Goal: Task Accomplishment & Management: Use online tool/utility

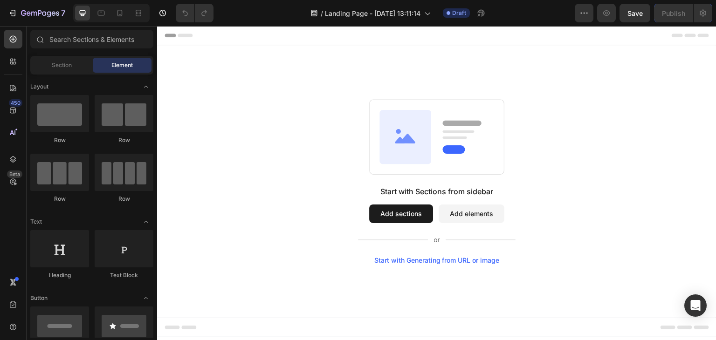
click at [473, 216] on button "Add elements" at bounding box center [471, 214] width 66 height 19
click at [390, 215] on button "Add sections" at bounding box center [401, 214] width 64 height 19
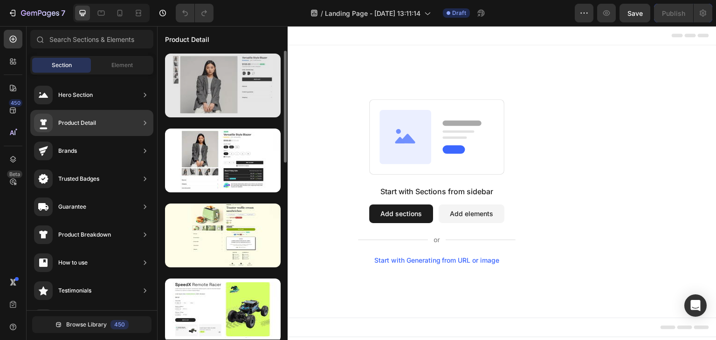
click at [261, 103] on div at bounding box center [223, 86] width 116 height 64
click at [196, 106] on div at bounding box center [223, 86] width 116 height 64
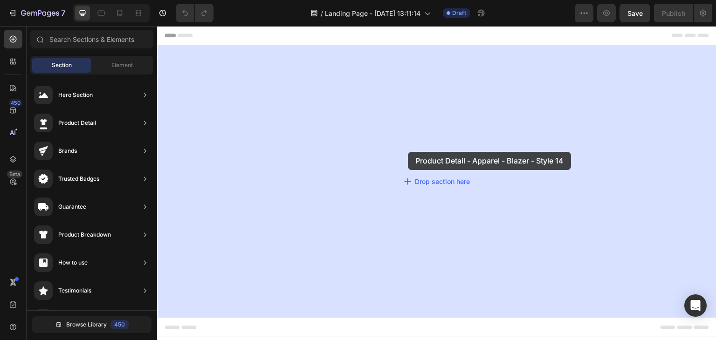
drag, startPoint x: 353, startPoint y: 132, endPoint x: 407, endPoint y: 152, distance: 58.1
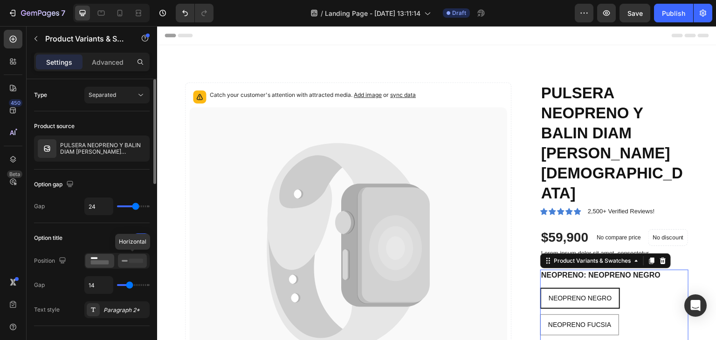
click at [134, 262] on icon at bounding box center [132, 261] width 21 height 10
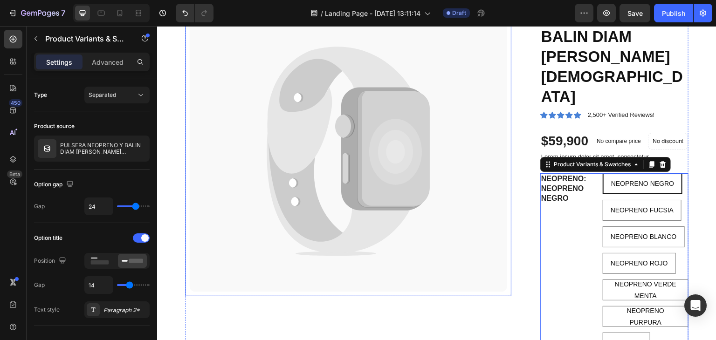
scroll to position [108, 0]
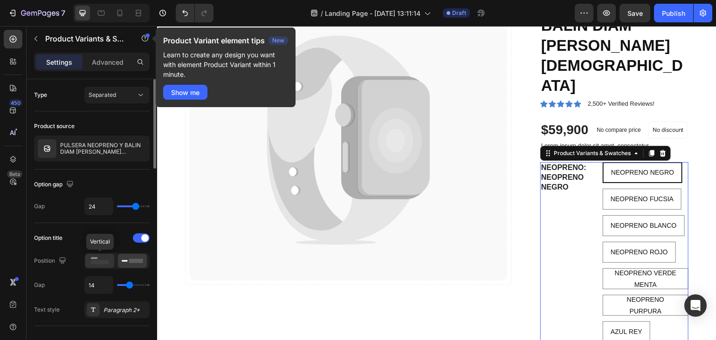
click at [102, 256] on icon at bounding box center [99, 261] width 21 height 10
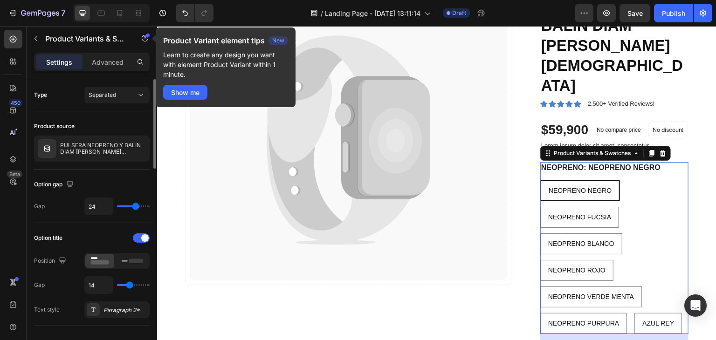
type input "18"
type input "26"
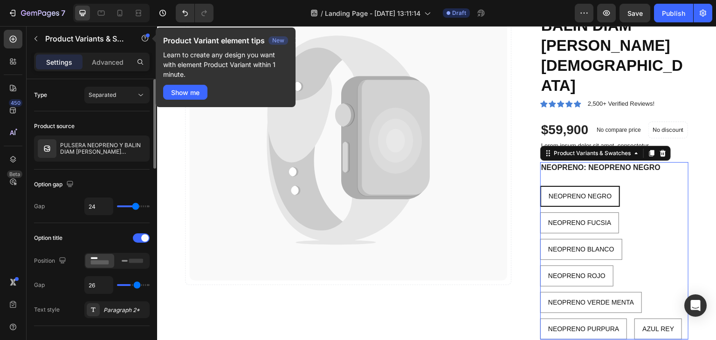
type input "27"
type input "13"
type input "8"
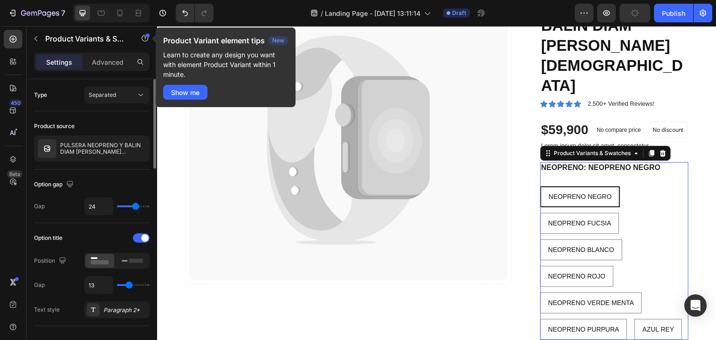
type input "8"
type input "7"
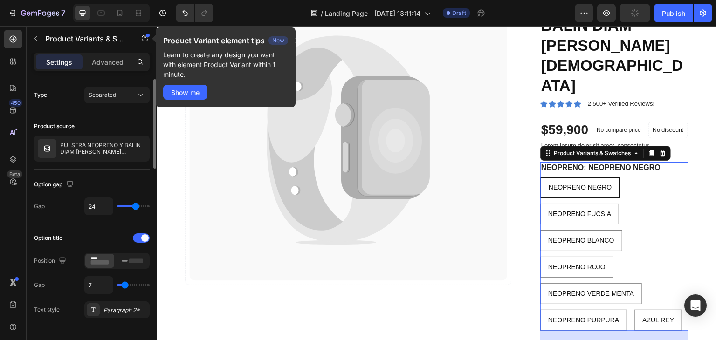
drag, startPoint x: 131, startPoint y: 282, endPoint x: 125, endPoint y: 284, distance: 6.5
type input "7"
click at [125, 284] on input "range" at bounding box center [133, 285] width 33 height 2
click at [139, 233] on div at bounding box center [141, 237] width 17 height 9
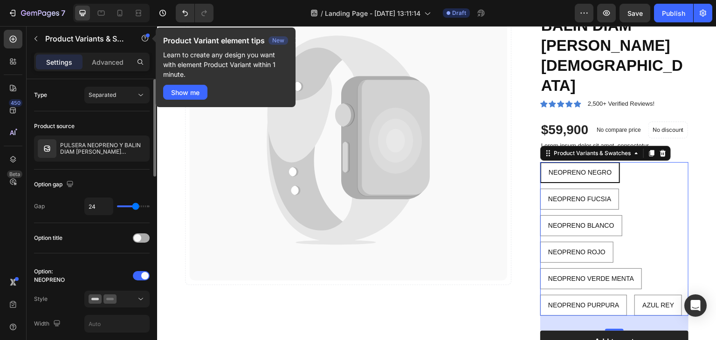
click at [139, 233] on div at bounding box center [141, 237] width 17 height 9
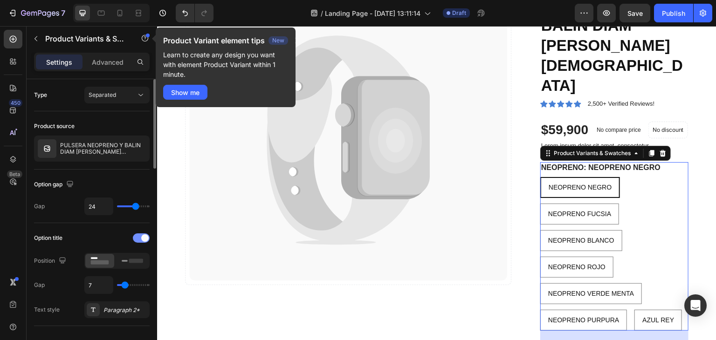
click at [139, 233] on div at bounding box center [141, 237] width 17 height 9
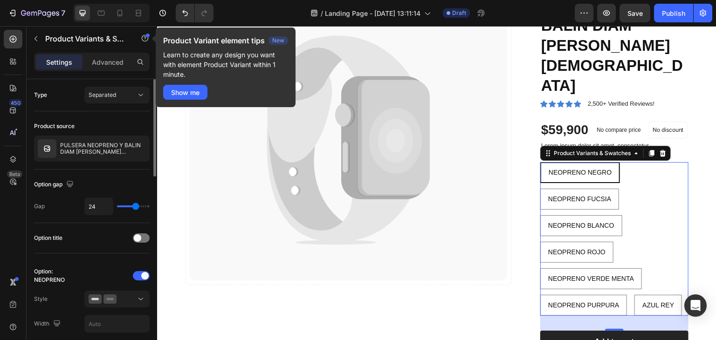
drag, startPoint x: 130, startPoint y: 204, endPoint x: 132, endPoint y: 210, distance: 5.8
click at [132, 210] on div "24" at bounding box center [116, 207] width 65 height 18
drag, startPoint x: 132, startPoint y: 210, endPoint x: 121, endPoint y: 210, distance: 10.7
click at [121, 210] on div "24" at bounding box center [116, 207] width 65 height 18
drag, startPoint x: 129, startPoint y: 208, endPoint x: 123, endPoint y: 207, distance: 5.2
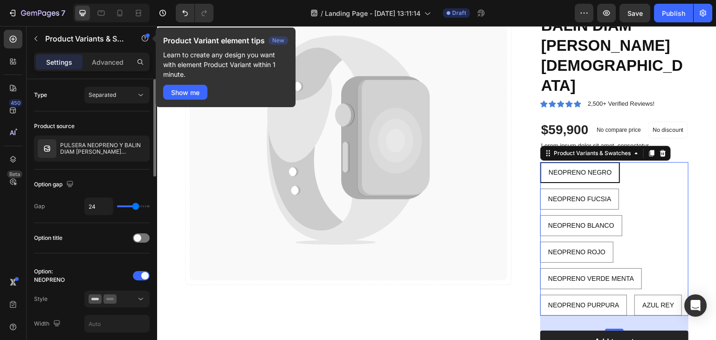
click at [123, 207] on div "24" at bounding box center [116, 207] width 65 height 18
type input "17"
type input "6"
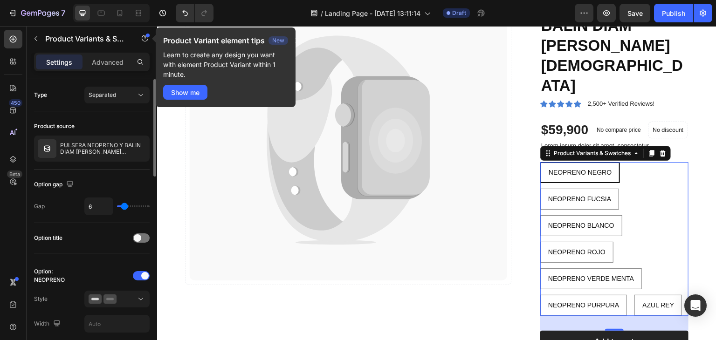
type input "5"
type input "4"
type input "3"
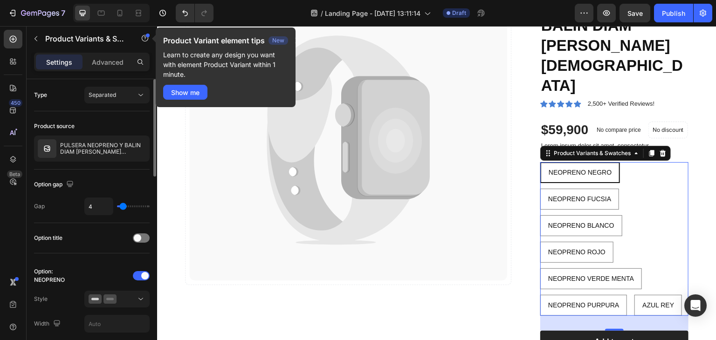
type input "3"
type input "4"
drag, startPoint x: 133, startPoint y: 207, endPoint x: 123, endPoint y: 207, distance: 9.3
type input "5"
click at [123, 207] on input "range" at bounding box center [133, 206] width 33 height 2
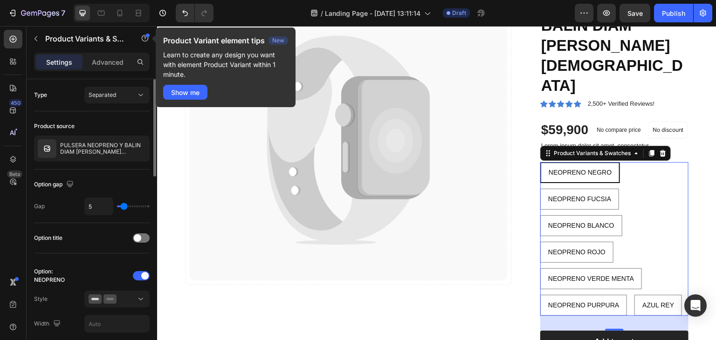
type input "21"
type input "23"
type input "16"
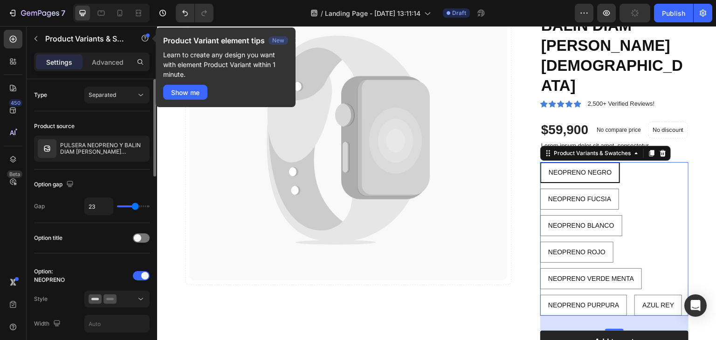
type input "16"
type input "15"
type input "13"
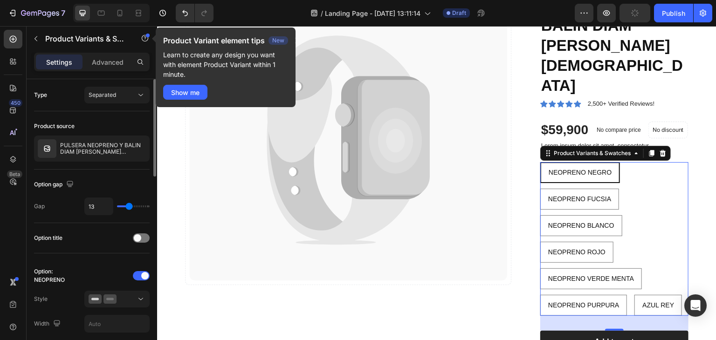
type input "12"
type input "11"
type input "10"
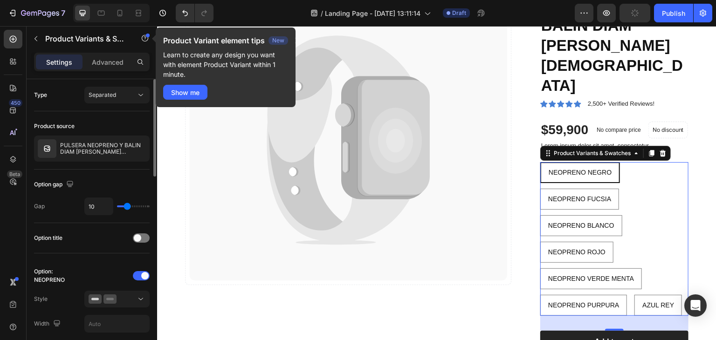
type input "10"
click at [127, 207] on input "range" at bounding box center [133, 206] width 33 height 2
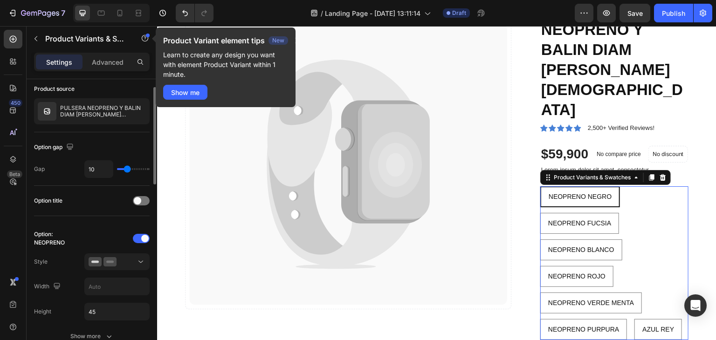
scroll to position [61, 0]
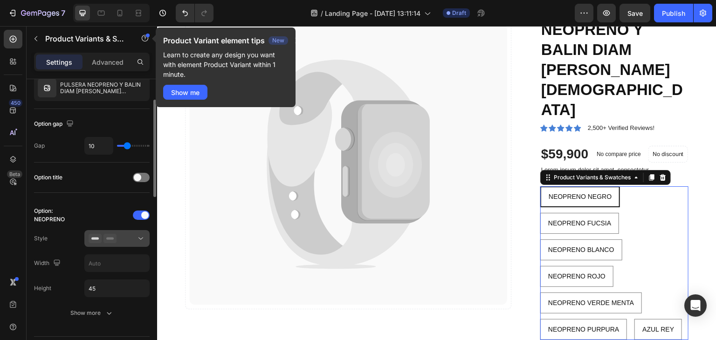
click at [127, 243] on button at bounding box center [116, 238] width 65 height 17
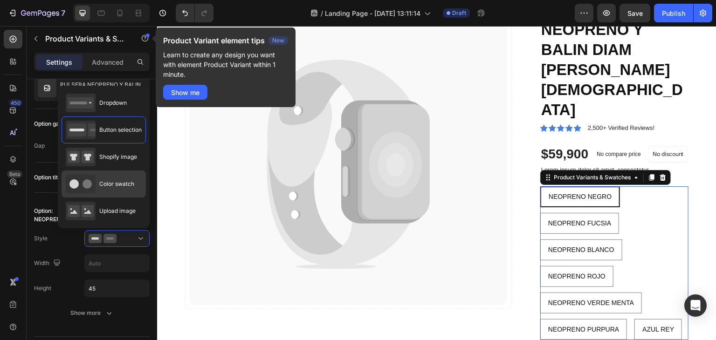
click at [120, 186] on span "Color swatch" at bounding box center [116, 184] width 35 height 8
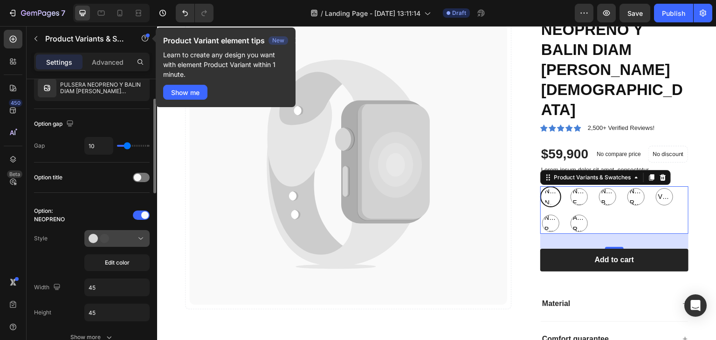
click at [137, 237] on icon at bounding box center [140, 238] width 9 height 9
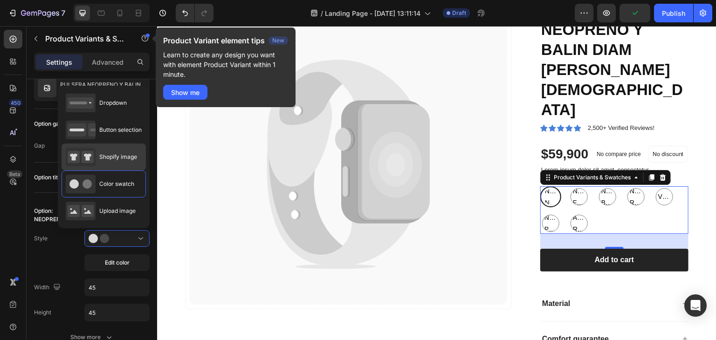
click at [124, 160] on span "Shopify image" at bounding box center [118, 157] width 38 height 8
type input "64"
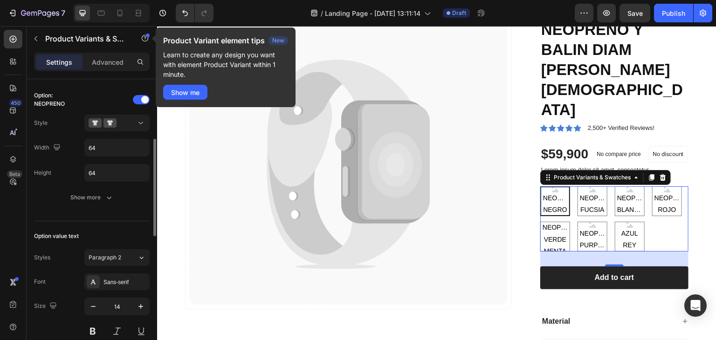
scroll to position [0, 0]
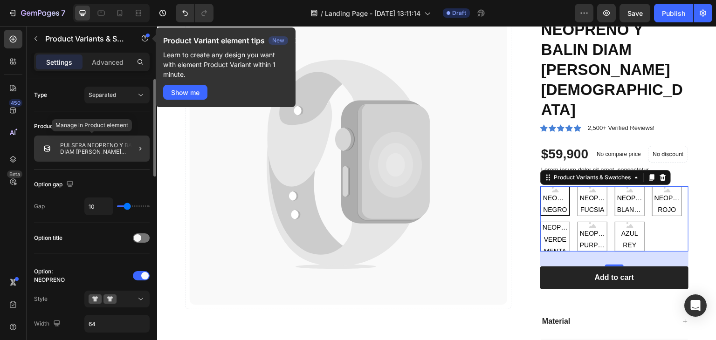
click at [56, 149] on img at bounding box center [47, 148] width 19 height 19
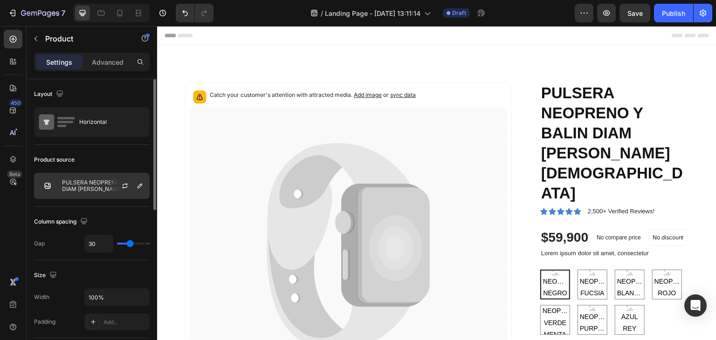
click at [124, 192] on div at bounding box center [128, 185] width 41 height 25
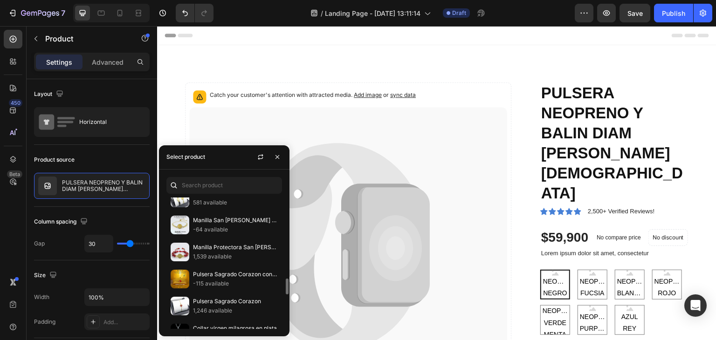
scroll to position [662, 0]
click at [231, 244] on p "Manilla Protectora San [PERSON_NAME] de oro 18k" at bounding box center [235, 247] width 85 height 9
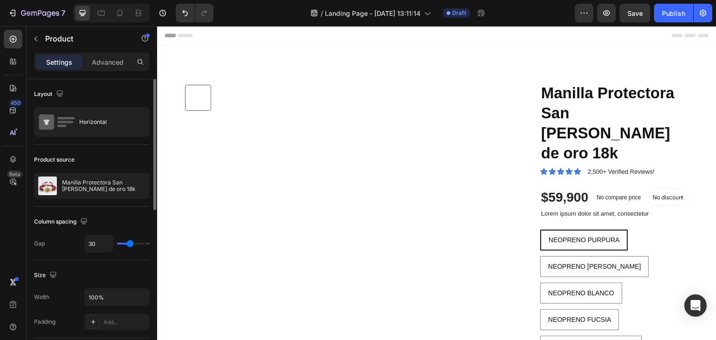
click at [109, 218] on div "Column spacing" at bounding box center [92, 221] width 116 height 15
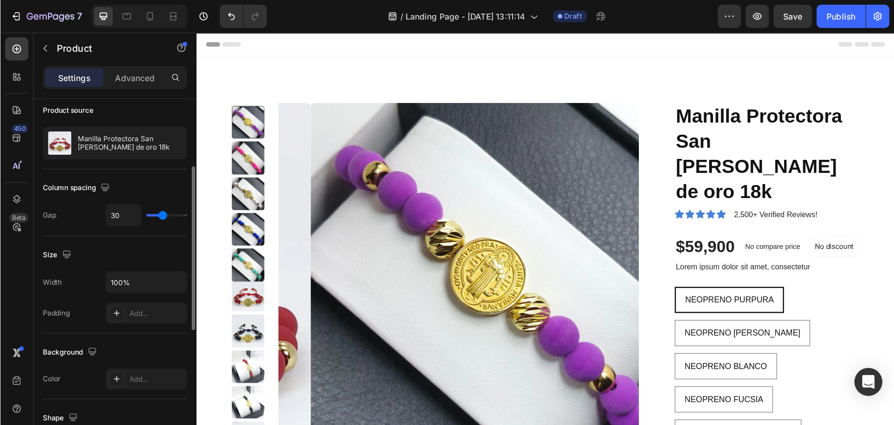
scroll to position [104, 0]
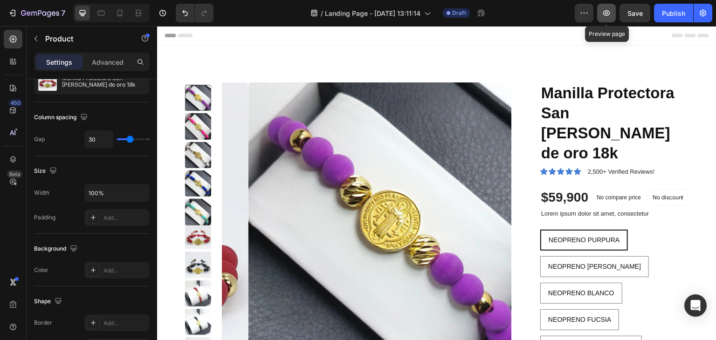
click at [604, 11] on icon "button" at bounding box center [606, 13] width 7 height 6
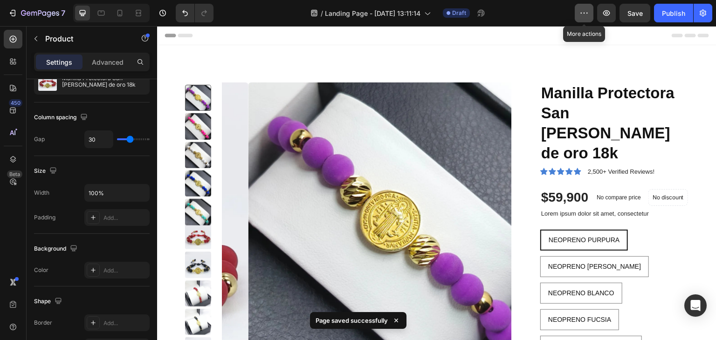
click at [585, 16] on icon "button" at bounding box center [583, 12] width 9 height 9
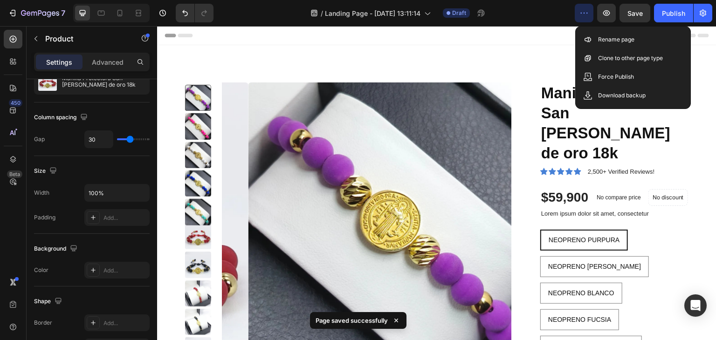
click at [578, 18] on button "button" at bounding box center [583, 13] width 19 height 19
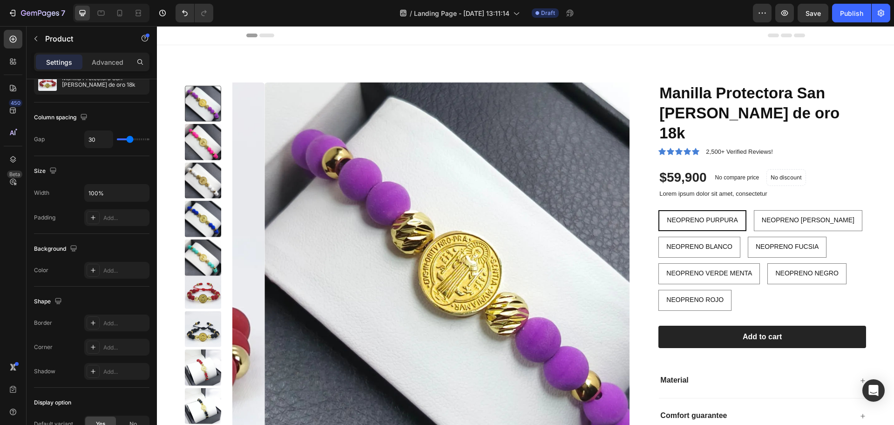
drag, startPoint x: 808, startPoint y: 27, endPoint x: 653, endPoint y: 213, distance: 242.8
click at [653, 213] on div "Manilla Protectora San [PERSON_NAME] de oro 18k Product Title Icon Icon Icon Ic…" at bounding box center [755, 275] width 223 height 387
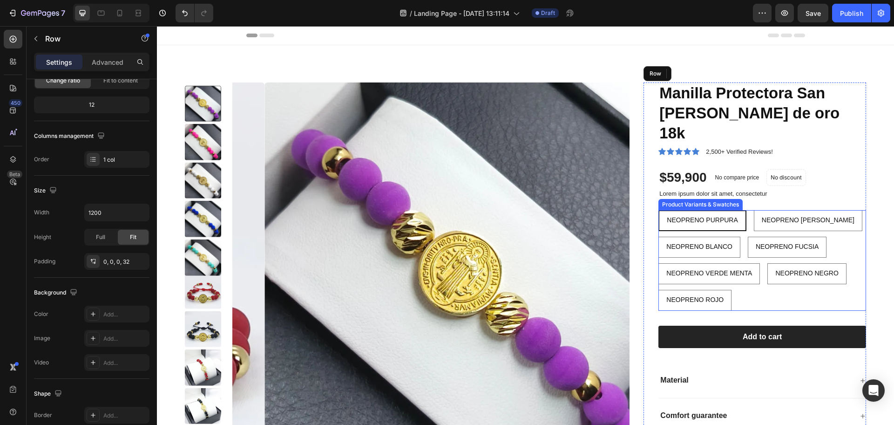
scroll to position [0, 0]
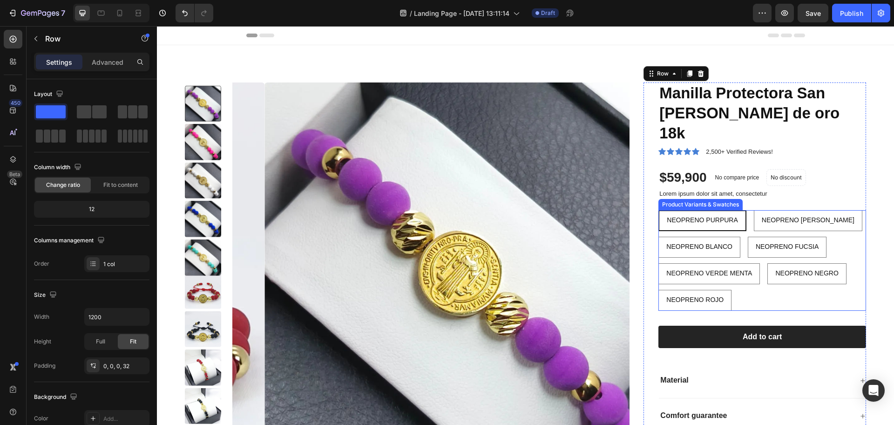
click at [715, 276] on div "NEOPRENO PURPURA NEOPRENO PURPURA NEOPRENO PURPURA NEOPRENO [PERSON_NAME] NEOPR…" at bounding box center [763, 260] width 208 height 101
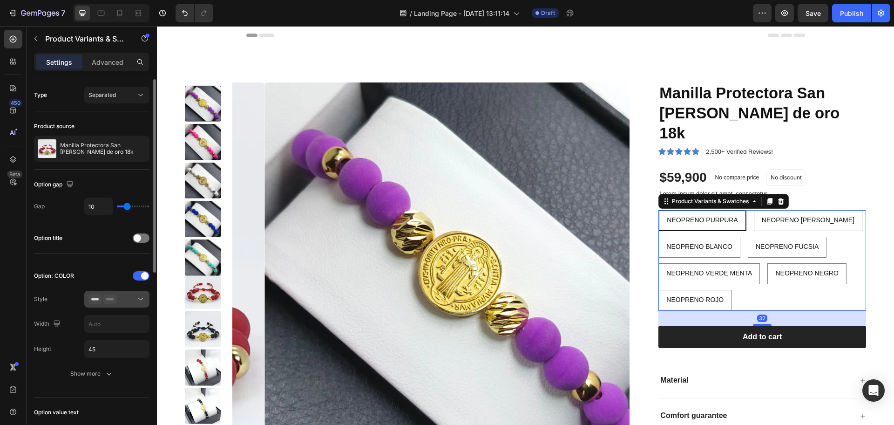
drag, startPoint x: 111, startPoint y: 309, endPoint x: 136, endPoint y: 301, distance: 25.9
click at [136, 301] on div "Option: COLOR Style Width Height 45 Show more" at bounding box center [92, 325] width 116 height 114
click at [136, 301] on div at bounding box center [117, 298] width 57 height 9
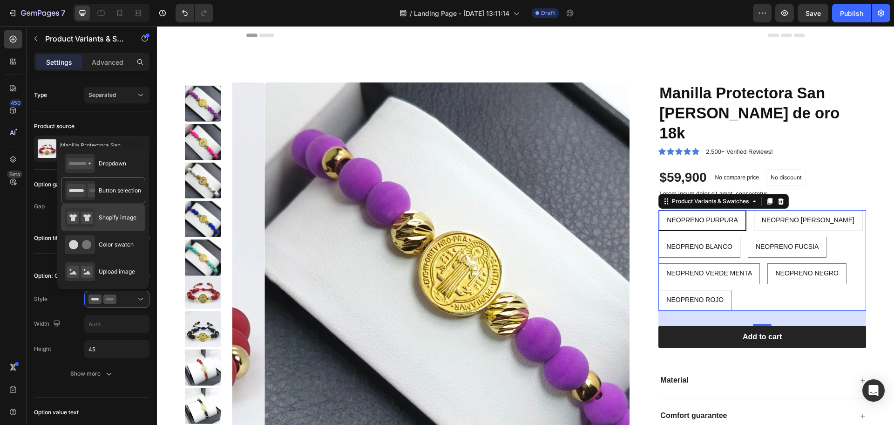
click at [141, 207] on div "Shopify image" at bounding box center [103, 217] width 84 height 27
type input "64"
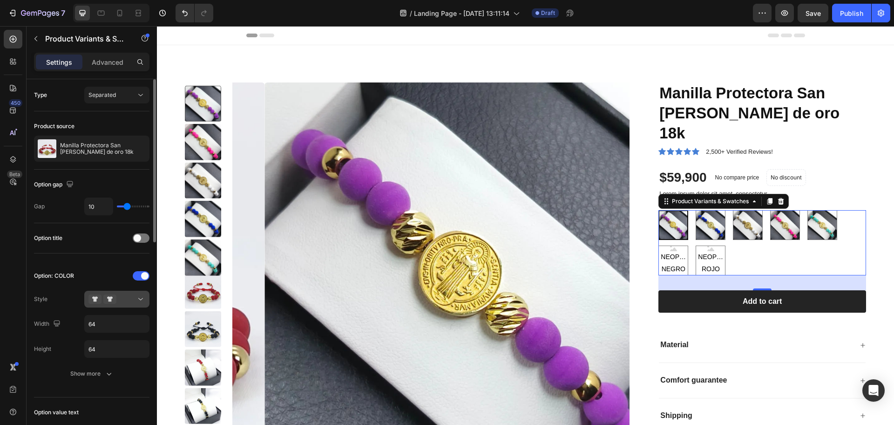
click at [121, 299] on div at bounding box center [117, 298] width 57 height 9
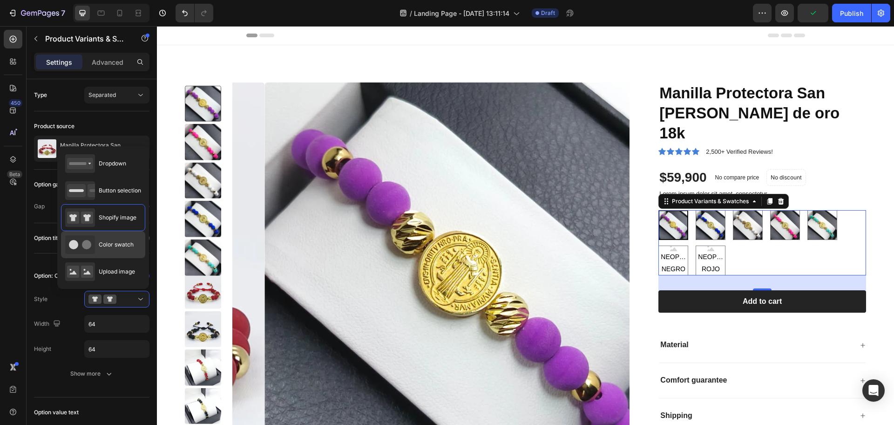
click at [126, 248] on span "Color swatch" at bounding box center [116, 244] width 35 height 8
type input "45"
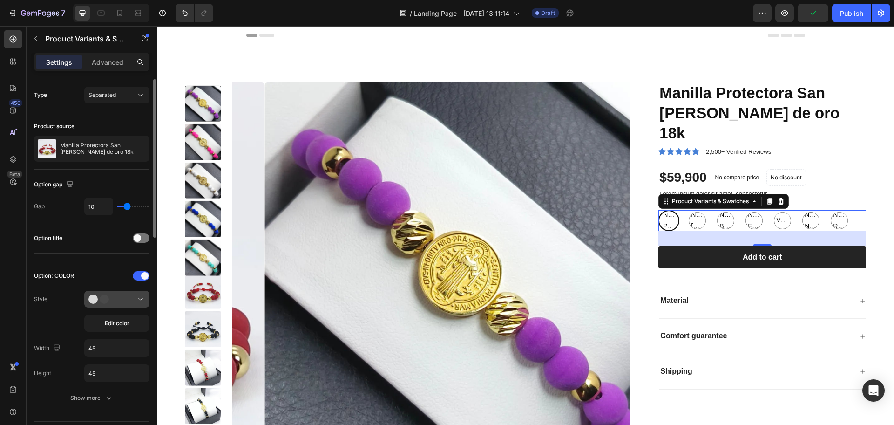
click at [143, 305] on button at bounding box center [116, 299] width 65 height 17
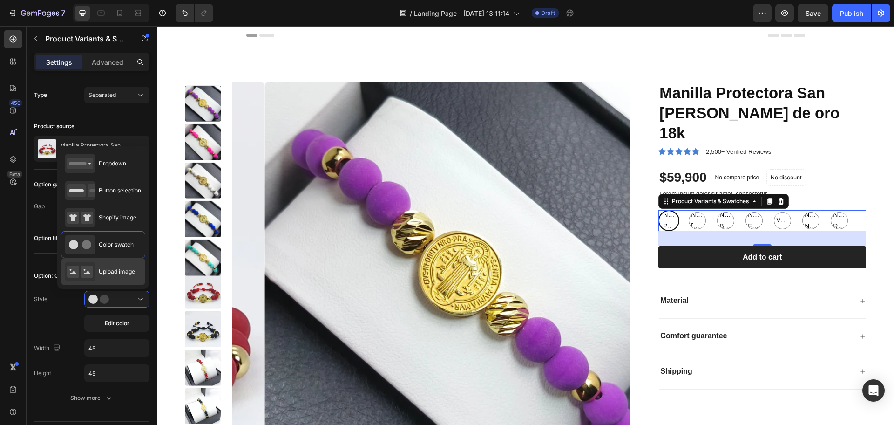
click at [125, 278] on div "Upload image" at bounding box center [100, 271] width 70 height 19
type input "64"
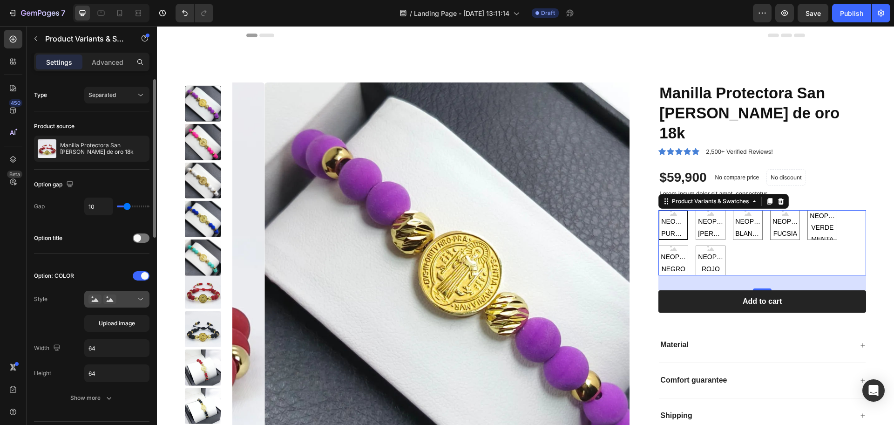
click at [133, 303] on div at bounding box center [117, 298] width 57 height 9
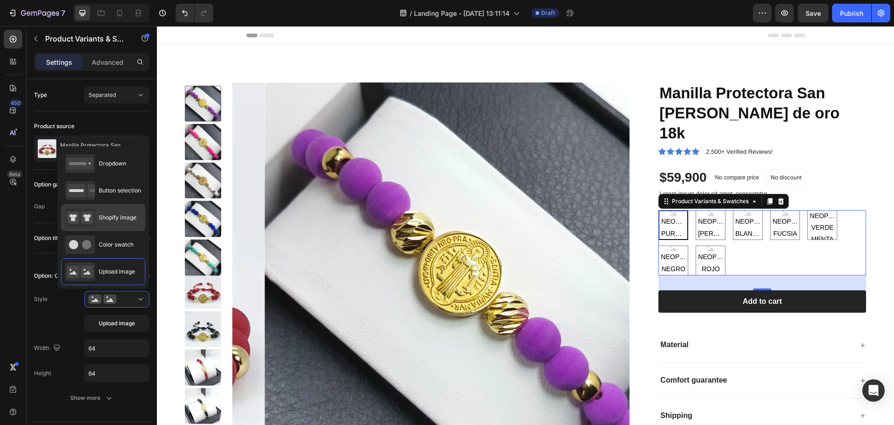
click at [121, 225] on div "Shopify image" at bounding box center [100, 217] width 71 height 19
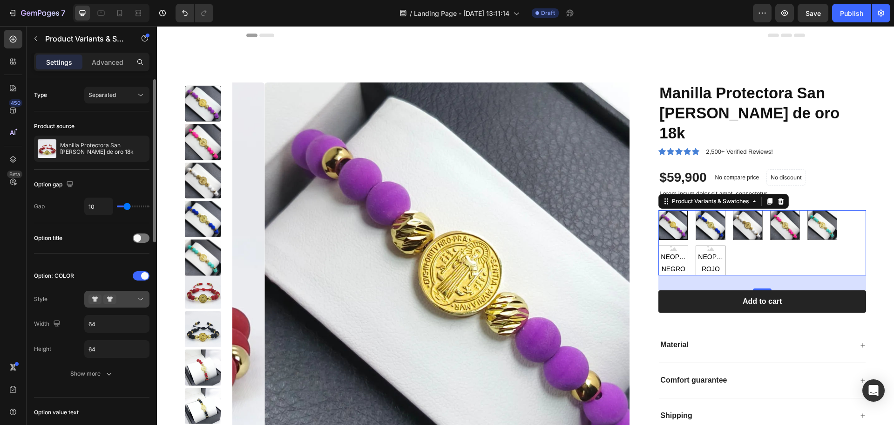
click at [130, 300] on div at bounding box center [117, 298] width 57 height 9
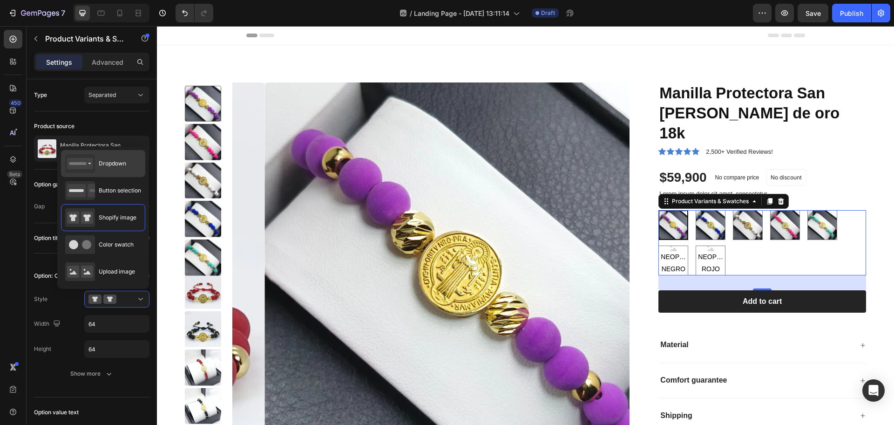
click at [118, 173] on div "Dropdown" at bounding box center [103, 163] width 84 height 27
type input "100%"
type input "45"
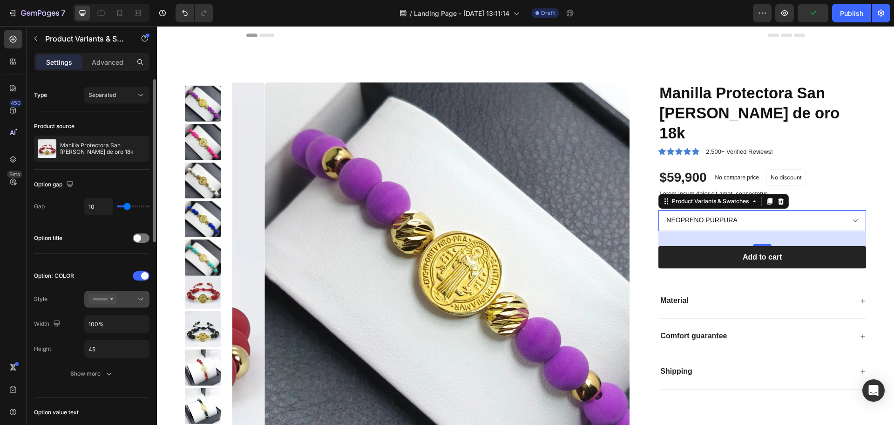
click at [144, 304] on button at bounding box center [116, 299] width 65 height 17
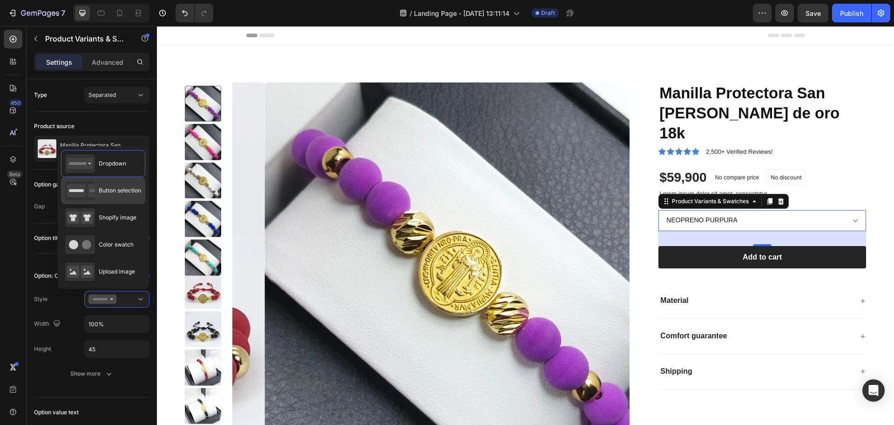
click at [119, 201] on div "Button selection" at bounding box center [103, 190] width 84 height 27
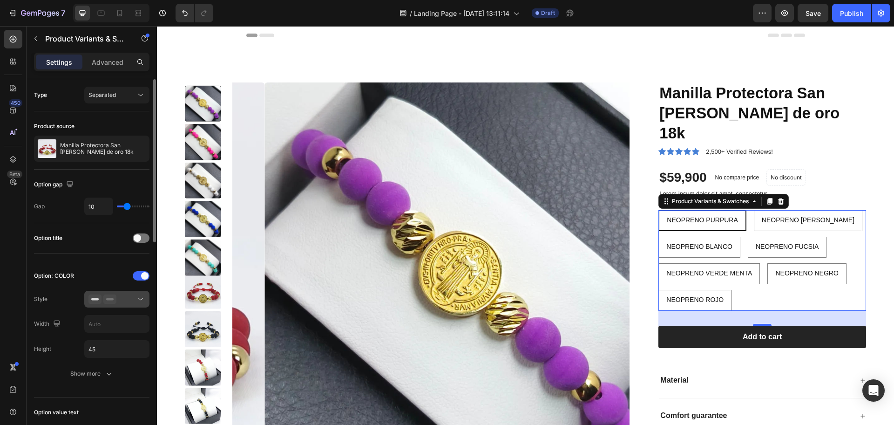
click at [144, 299] on icon at bounding box center [140, 298] width 9 height 9
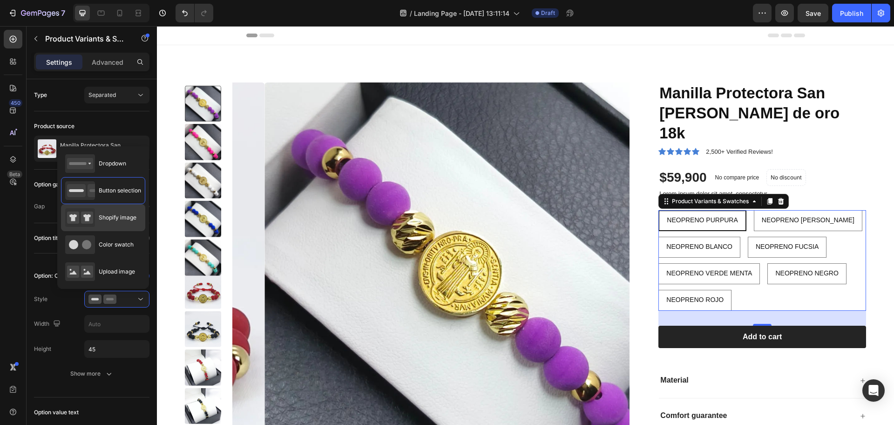
click at [120, 217] on span "Shopify image" at bounding box center [118, 217] width 38 height 8
type input "64"
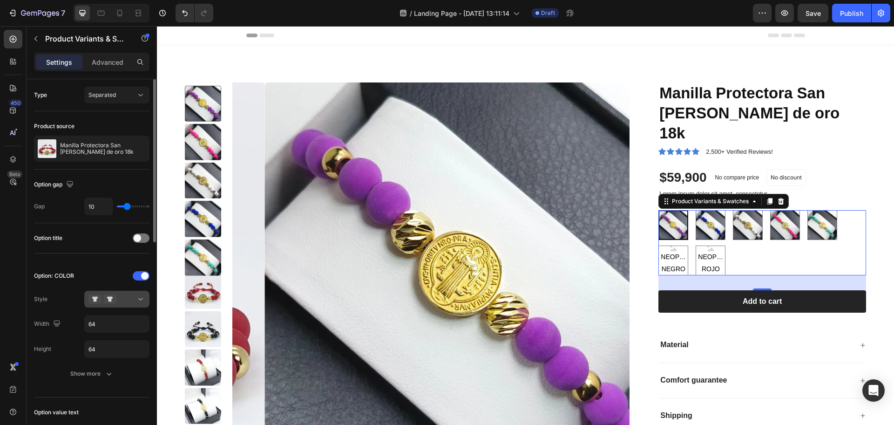
click at [140, 305] on button at bounding box center [116, 299] width 65 height 17
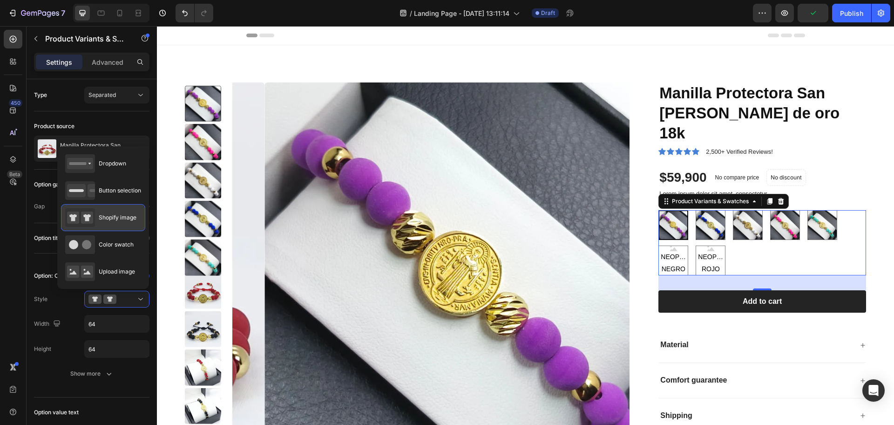
click at [128, 206] on div "Shopify image" at bounding box center [103, 217] width 84 height 27
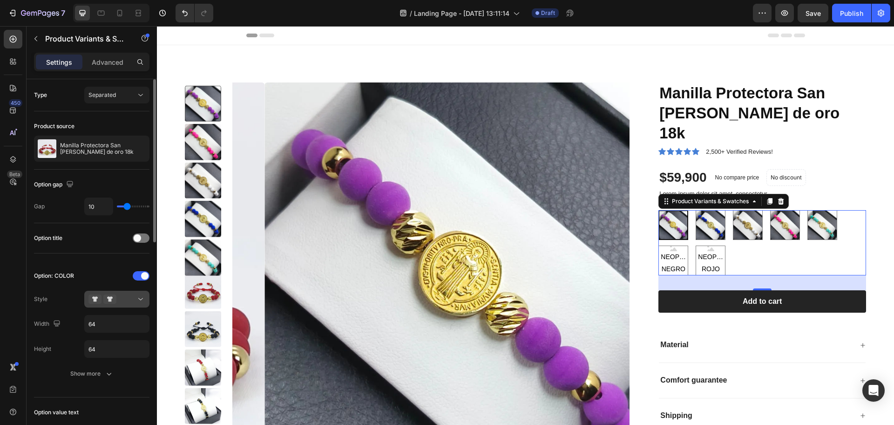
click at [140, 291] on button at bounding box center [116, 299] width 65 height 17
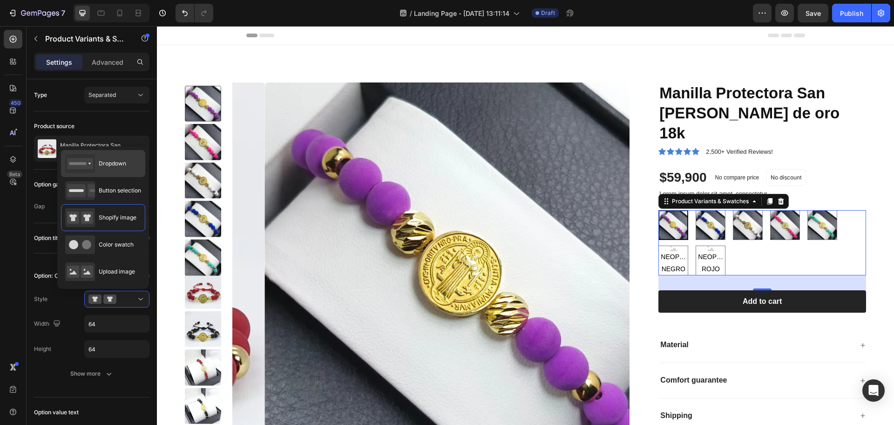
click at [100, 157] on div "Dropdown" at bounding box center [95, 163] width 61 height 19
type input "100%"
type input "45"
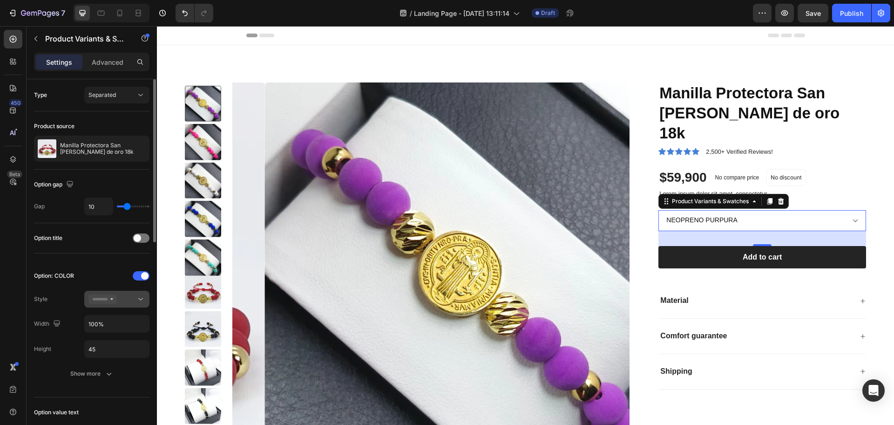
click at [111, 300] on icon at bounding box center [103, 298] width 28 height 9
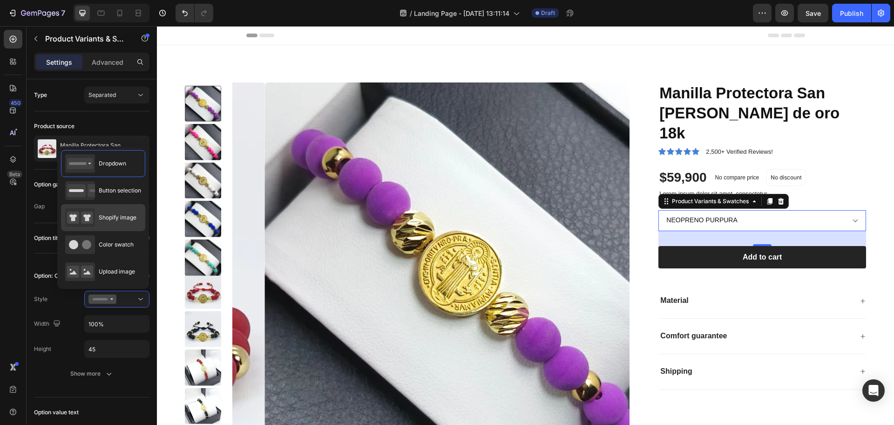
click at [123, 218] on span "Shopify image" at bounding box center [118, 217] width 38 height 8
type input "64"
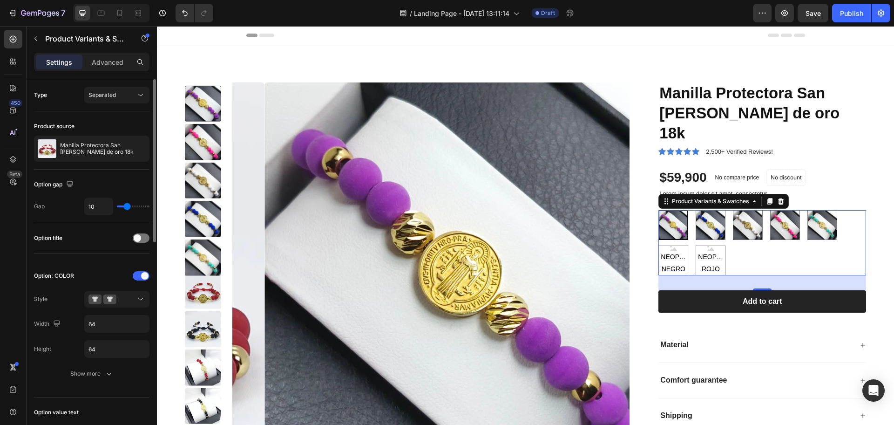
click at [126, 288] on div "Option: COLOR Style Width 64 Height 64 Show more" at bounding box center [92, 325] width 116 height 114
click at [128, 294] on div at bounding box center [117, 298] width 57 height 9
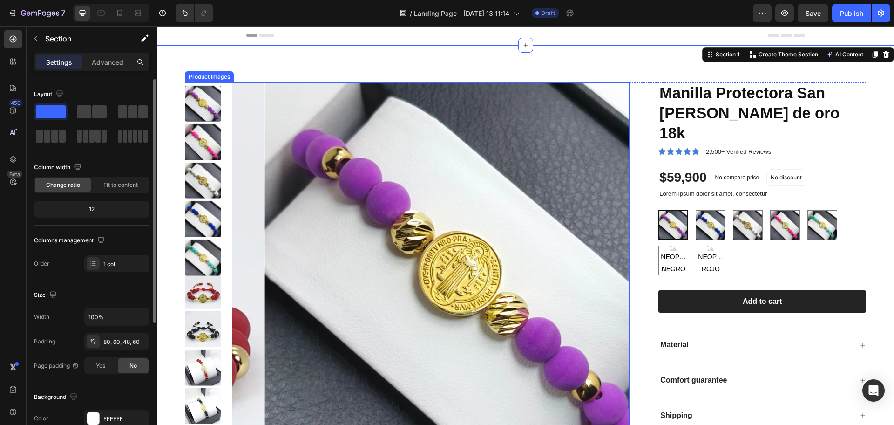
click at [453, 262] on img at bounding box center [464, 281] width 398 height 398
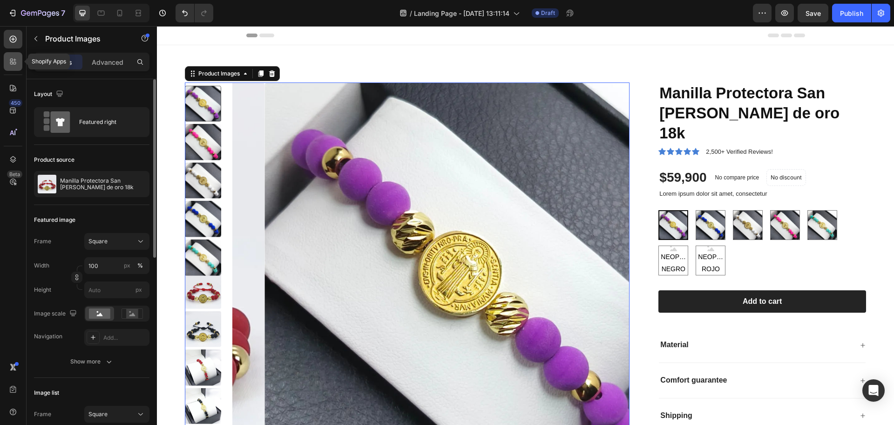
click at [11, 68] on div at bounding box center [13, 61] width 19 height 19
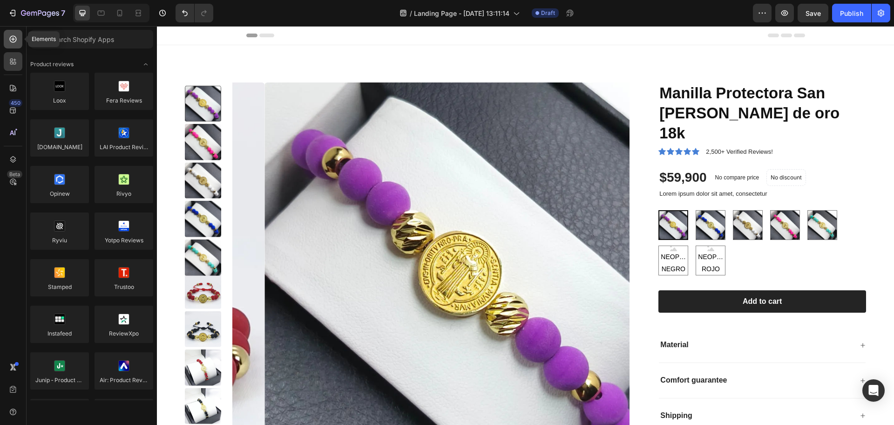
click at [13, 47] on div at bounding box center [13, 39] width 19 height 19
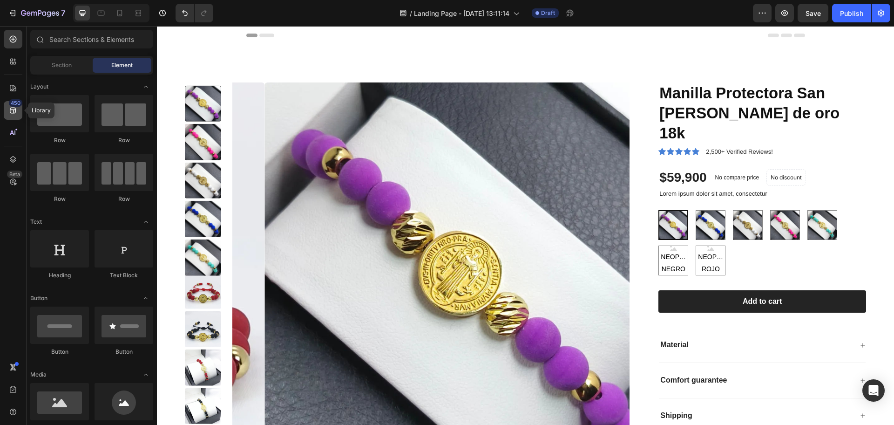
click at [11, 110] on icon at bounding box center [13, 111] width 6 height 6
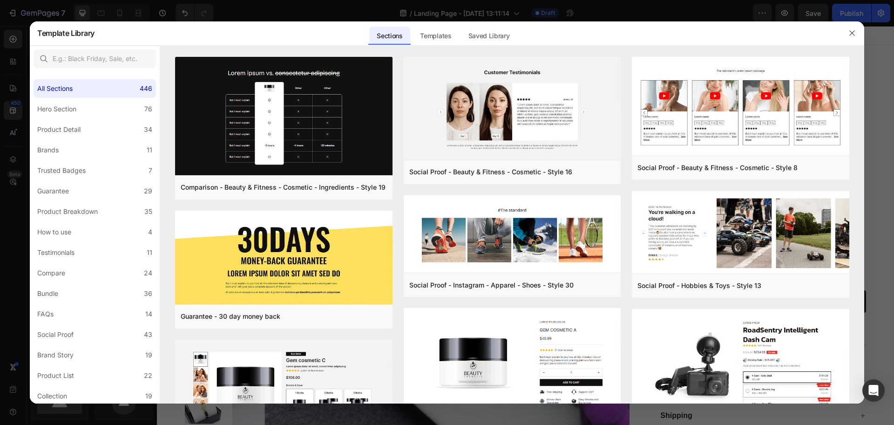
click at [12, 93] on div at bounding box center [447, 212] width 894 height 425
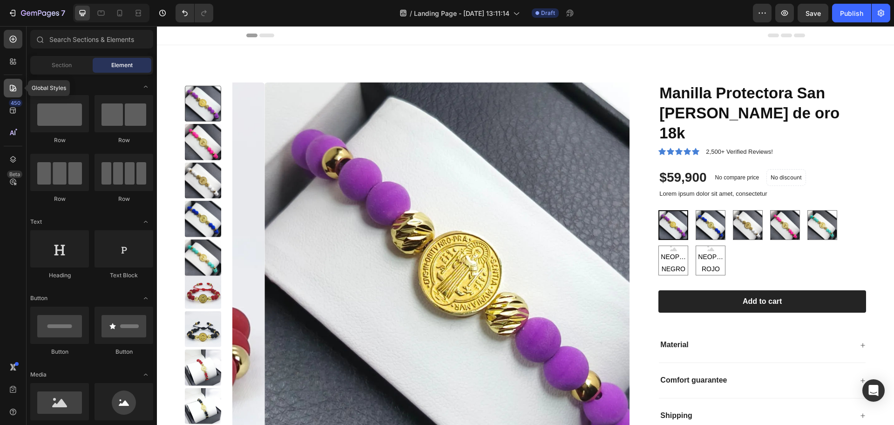
click at [12, 89] on icon at bounding box center [11, 89] width 1 height 1
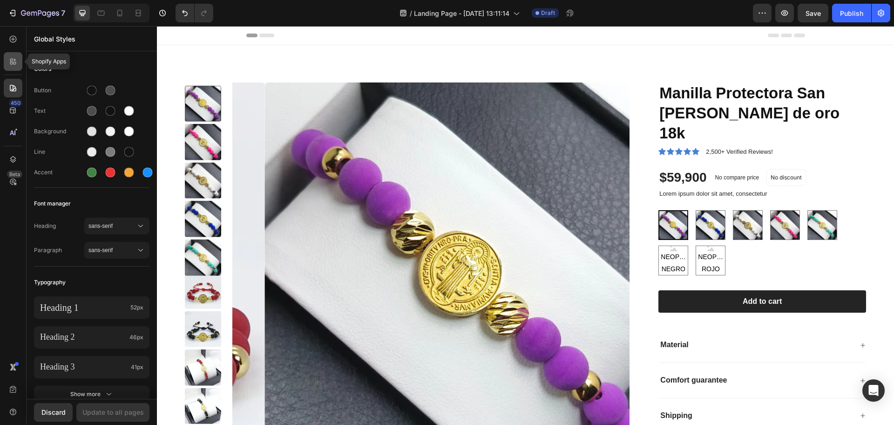
click at [12, 56] on div at bounding box center [13, 61] width 19 height 19
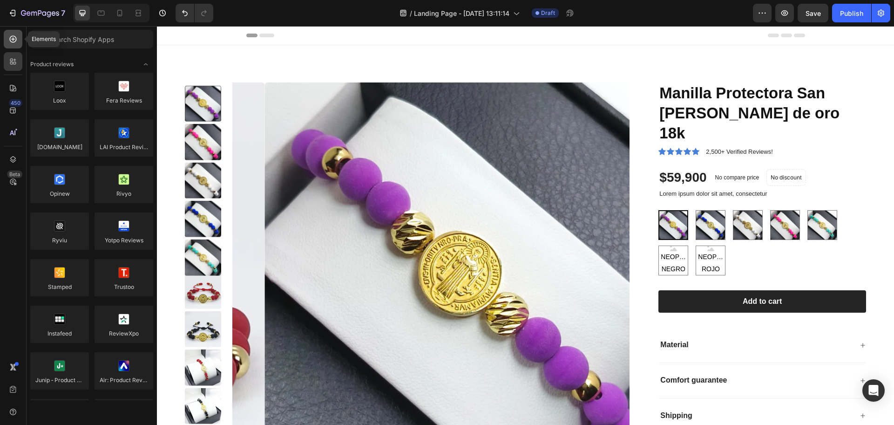
click at [12, 38] on icon at bounding box center [12, 38] width 9 height 9
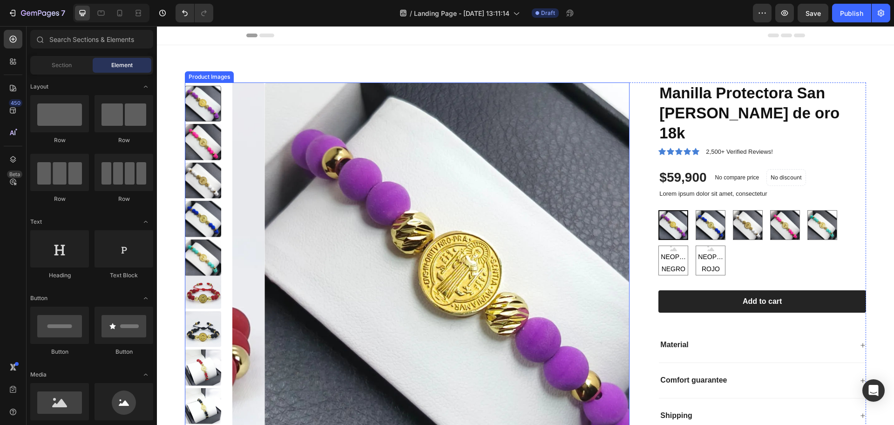
click at [293, 158] on img at bounding box center [464, 281] width 398 height 398
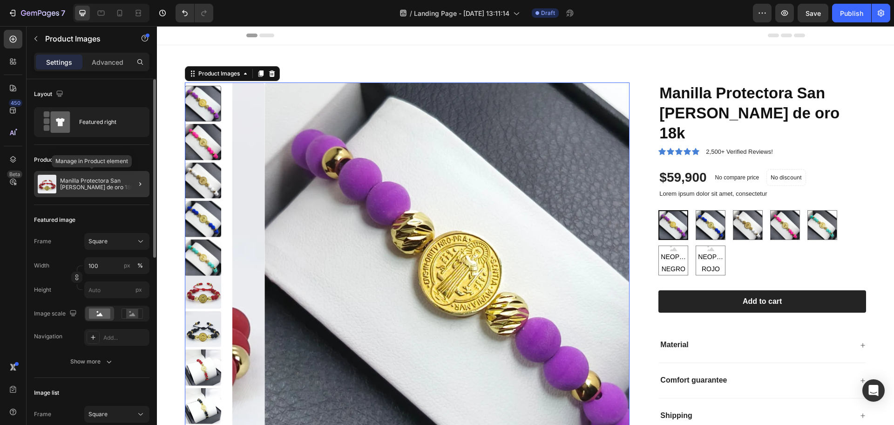
click at [116, 187] on p "Manilla Protectora San [PERSON_NAME] de oro 18k" at bounding box center [103, 183] width 86 height 13
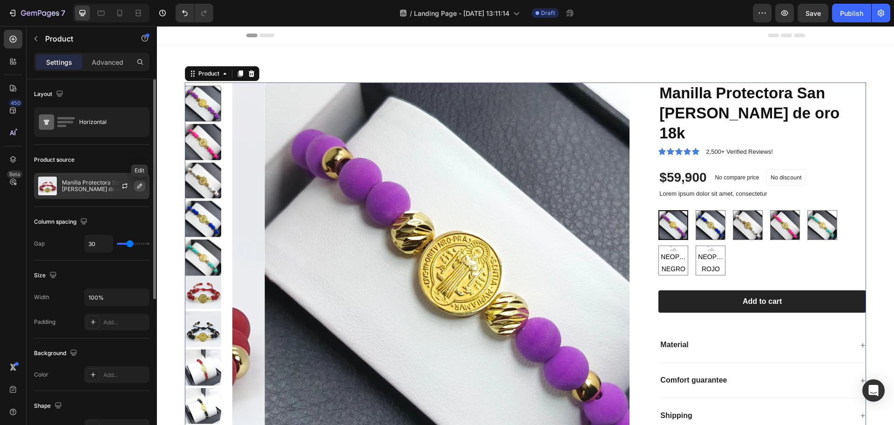
click at [140, 186] on icon "button" at bounding box center [139, 185] width 7 height 7
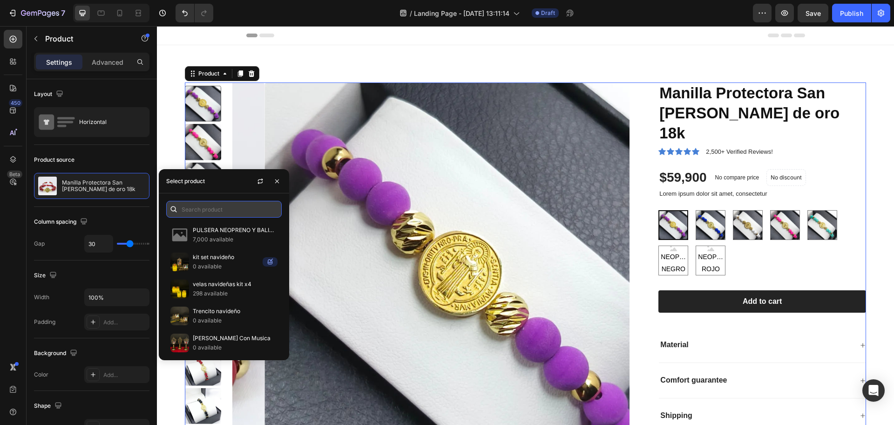
click at [226, 214] on input "text" at bounding box center [224, 209] width 116 height 17
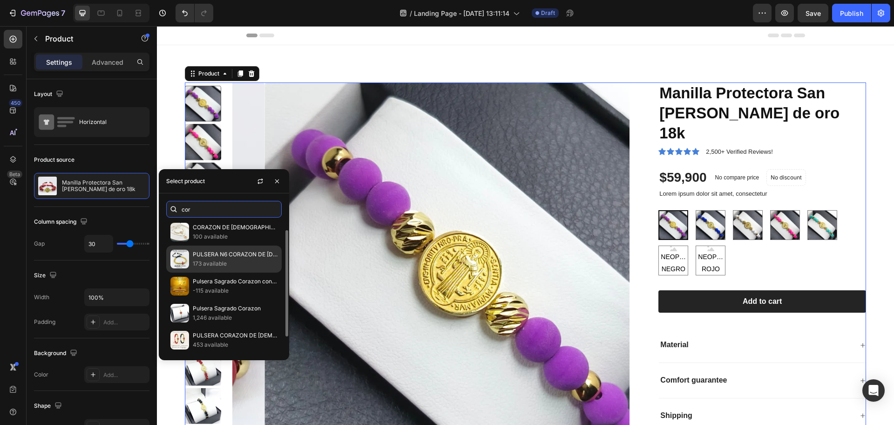
scroll to position [31, 0]
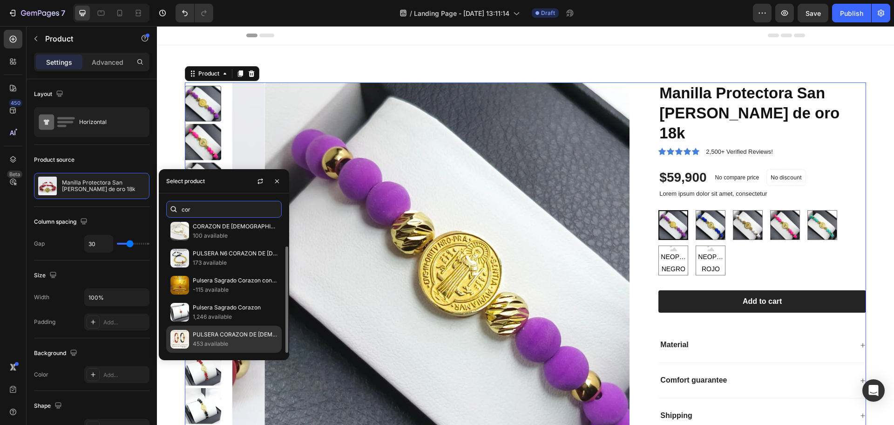
type input "cor"
click at [255, 333] on p "PULSERA CORAZON DE [DEMOGRAPHIC_DATA][PERSON_NAME] A MANO" at bounding box center [235, 334] width 85 height 9
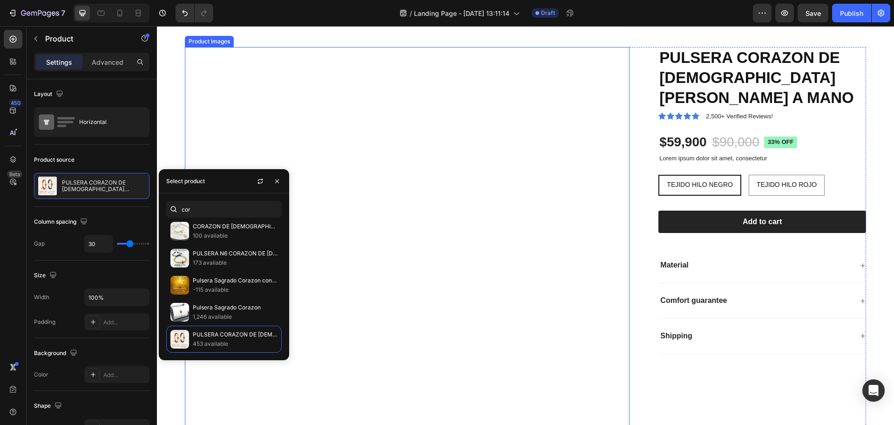
scroll to position [0, 0]
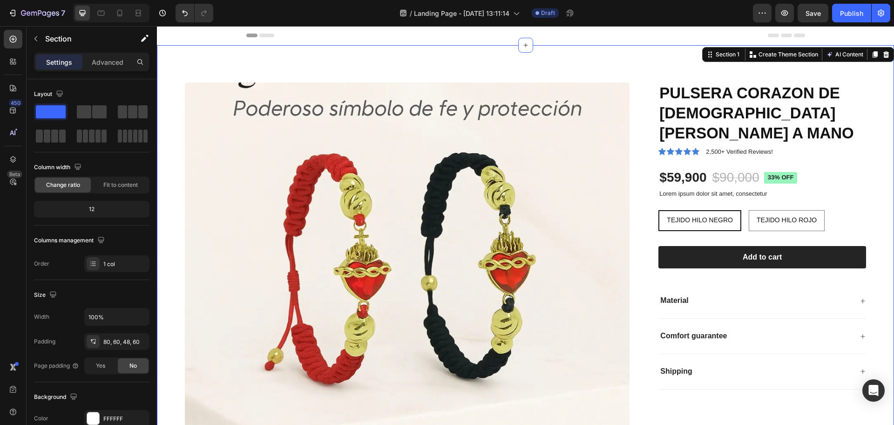
click at [715, 148] on div "Product Images PULSERA CORAZON DE [DEMOGRAPHIC_DATA][PERSON_NAME] A MANO Produc…" at bounding box center [525, 304] width 737 height 519
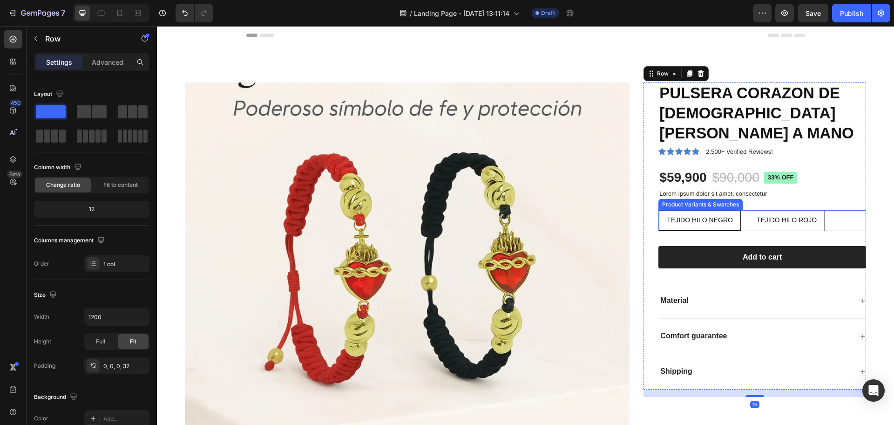
click at [715, 210] on div "TEJIDO HILO NEGRO TEJIDO HILO NEGRO TEJIDO HILO NEGRO TEJIDO HILO ROJO TEJIDO H…" at bounding box center [763, 220] width 208 height 21
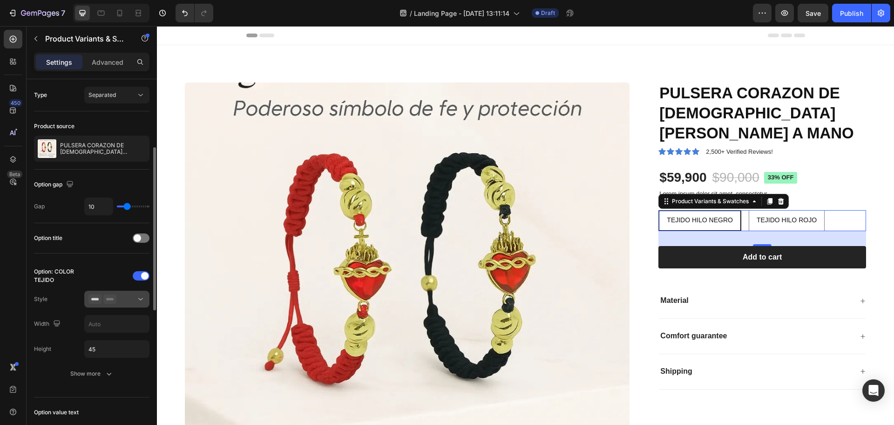
scroll to position [55, 0]
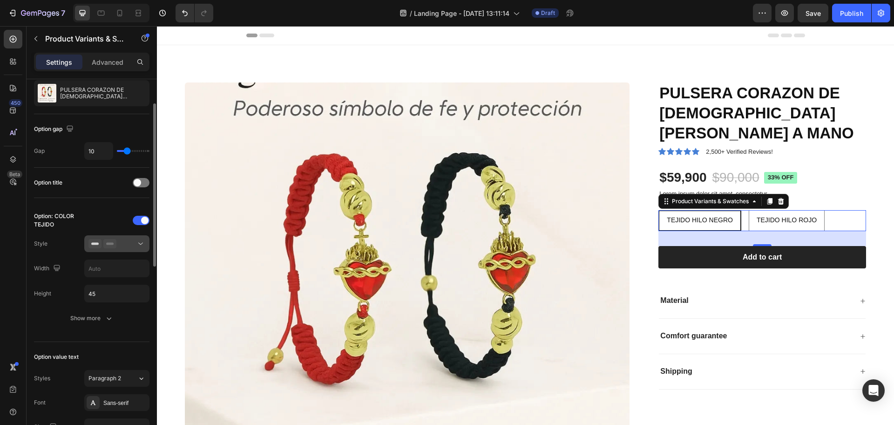
click at [136, 246] on div at bounding box center [117, 243] width 57 height 9
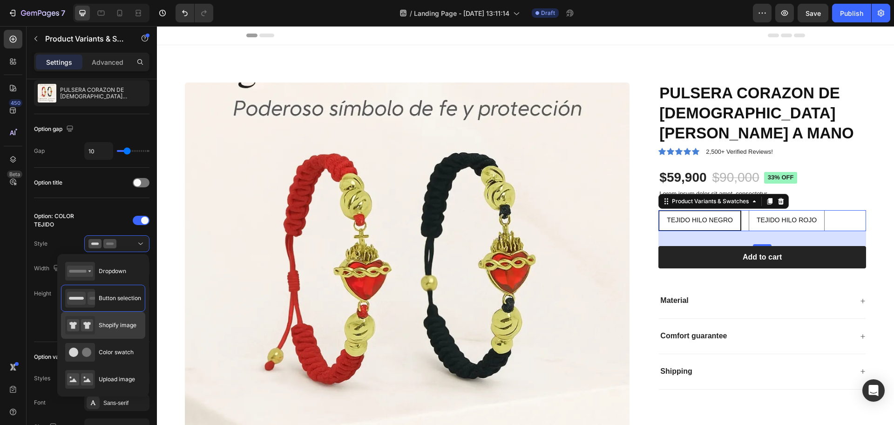
click at [134, 326] on span "Shopify image" at bounding box center [118, 325] width 38 height 8
type input "64"
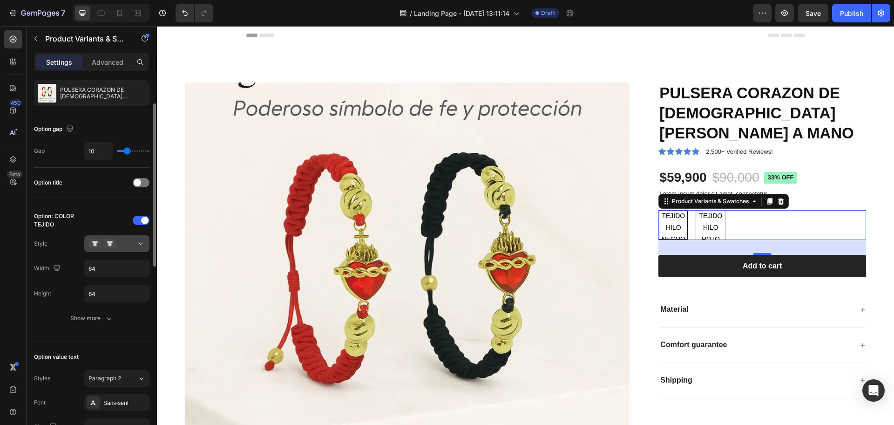
click at [138, 235] on button at bounding box center [116, 243] width 65 height 17
click at [130, 91] on div at bounding box center [136, 93] width 26 height 26
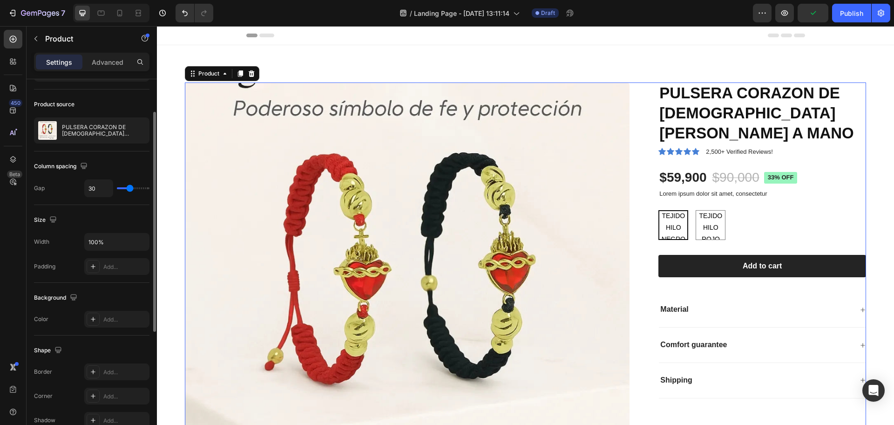
scroll to position [0, 0]
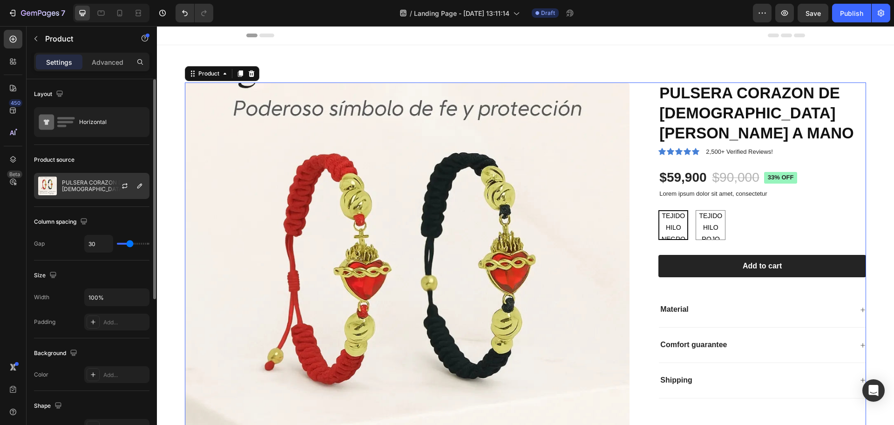
click at [117, 191] on div at bounding box center [128, 185] width 41 height 25
click at [148, 190] on div at bounding box center [128, 185] width 41 height 25
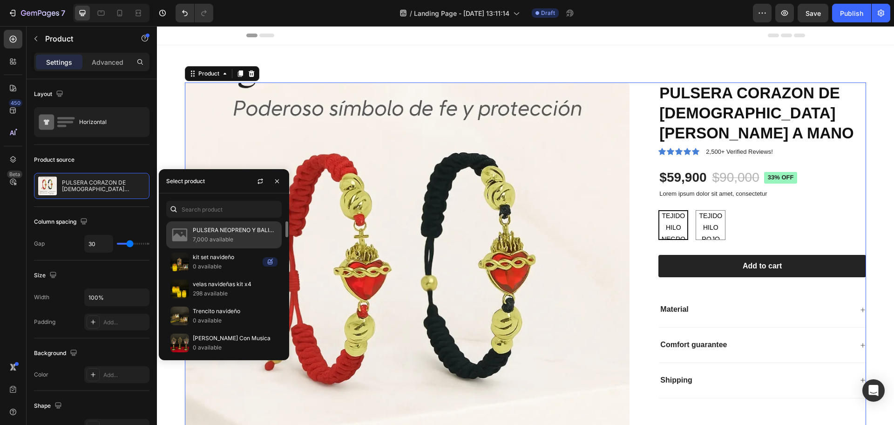
click at [207, 233] on p "PULSERA NEOPRENO Y BALIN DIAM [PERSON_NAME][DEMOGRAPHIC_DATA]" at bounding box center [235, 229] width 85 height 9
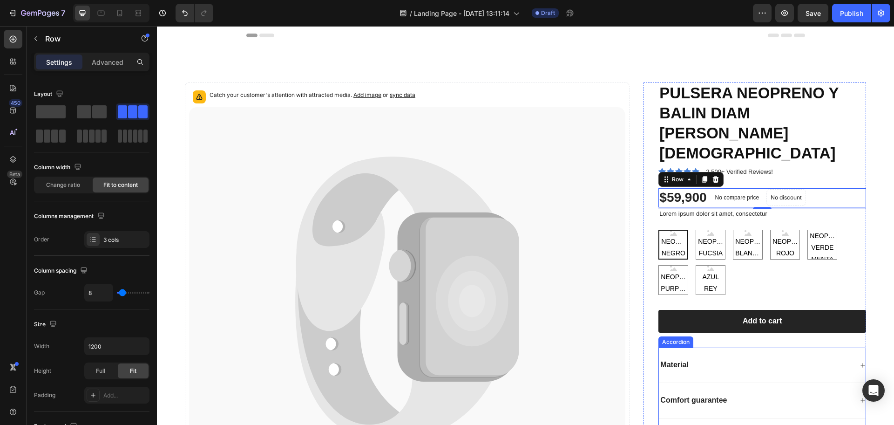
click at [703, 340] on div "Material" at bounding box center [756, 365] width 194 height 13
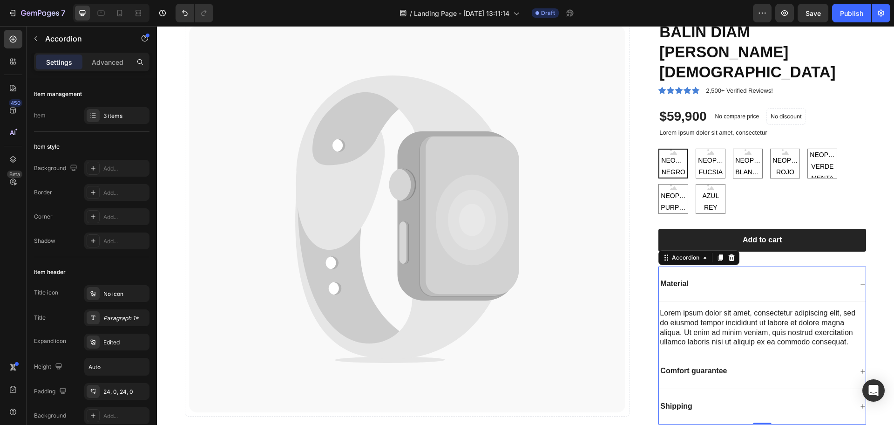
scroll to position [118, 0]
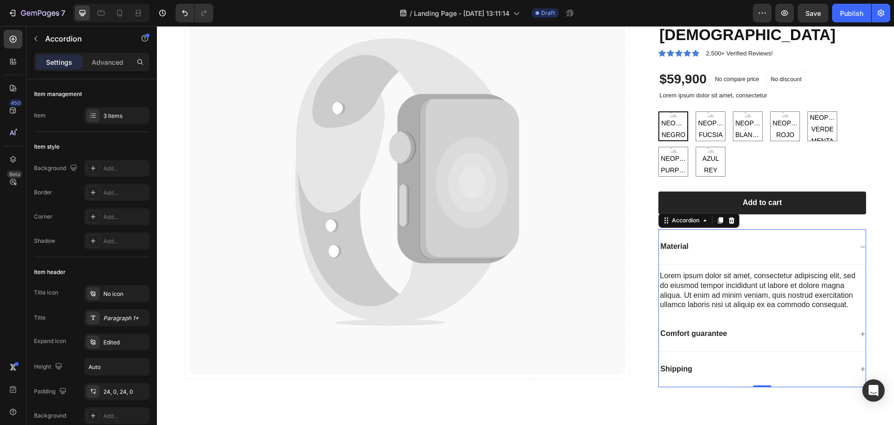
click at [707, 240] on div "Material" at bounding box center [756, 246] width 194 height 13
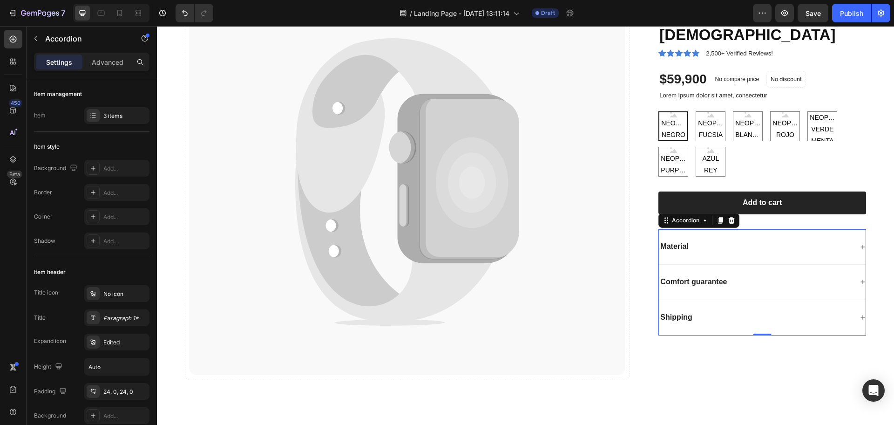
scroll to position [239, 0]
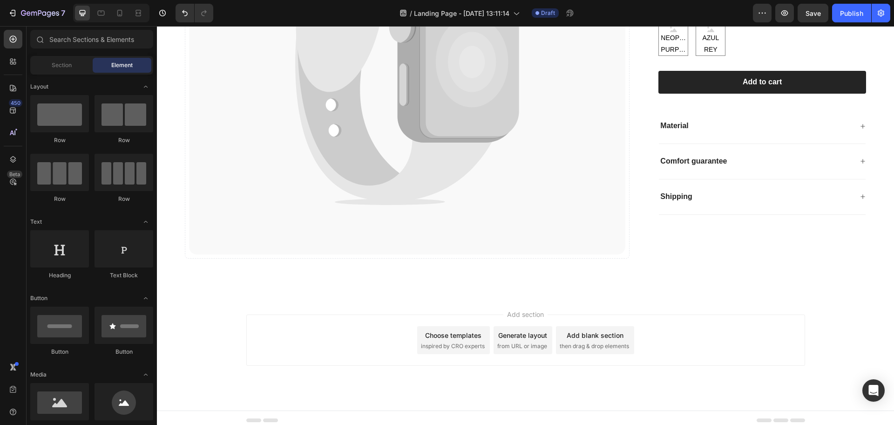
click at [438, 331] on div "Choose templates" at bounding box center [453, 335] width 56 height 10
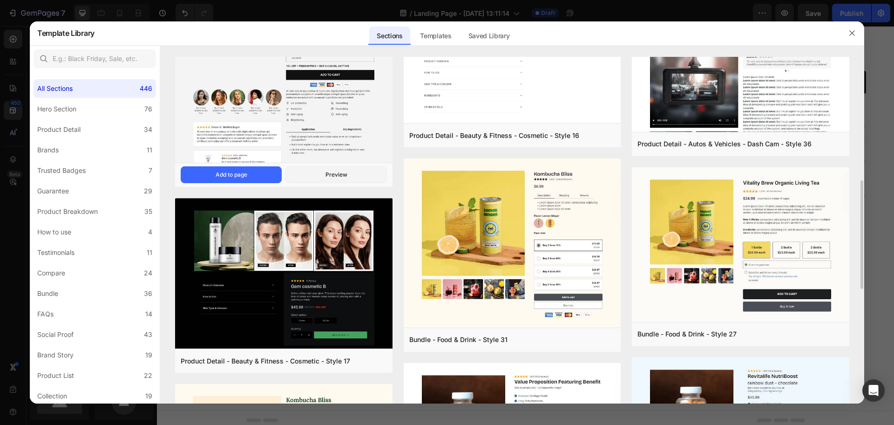
scroll to position [381, 0]
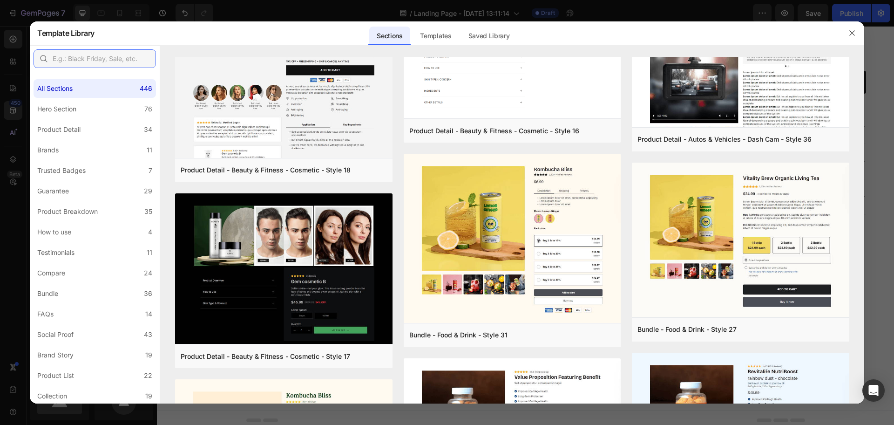
click at [88, 53] on input "text" at bounding box center [95, 58] width 123 height 19
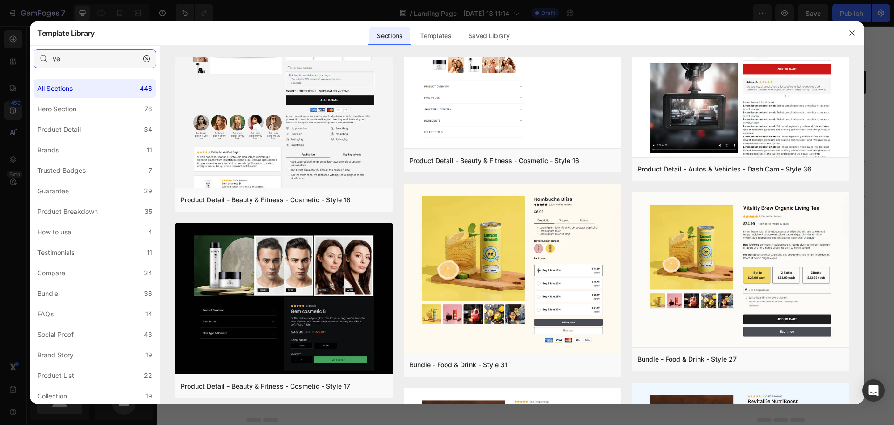
scroll to position [0, 0]
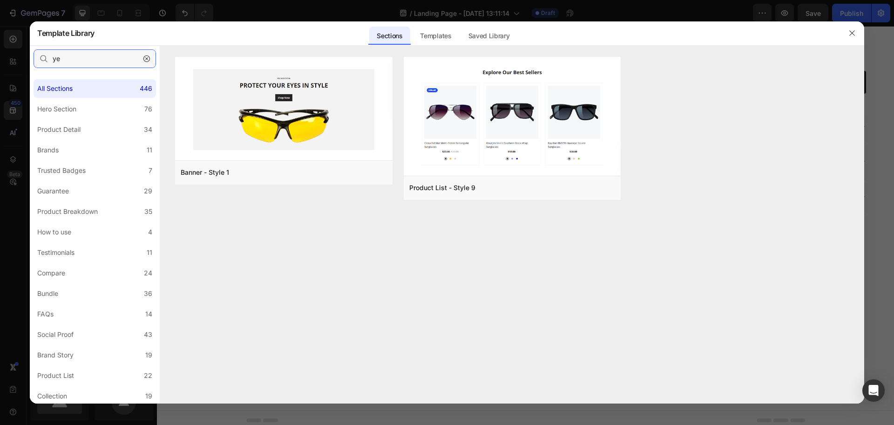
type input "y"
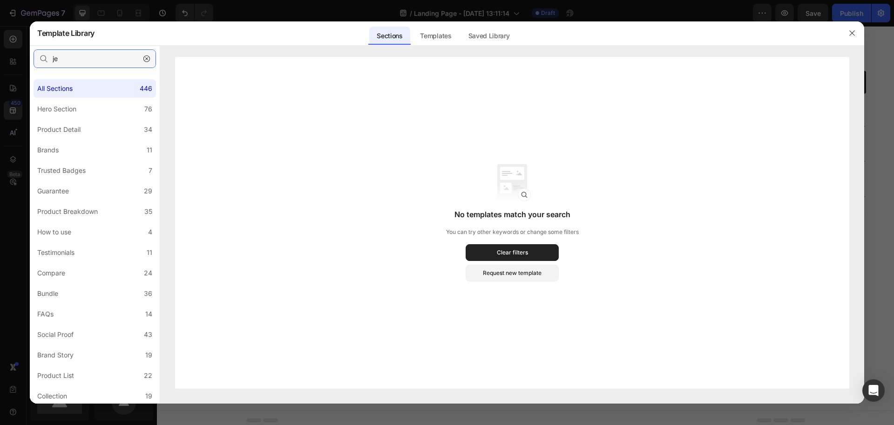
type input "j"
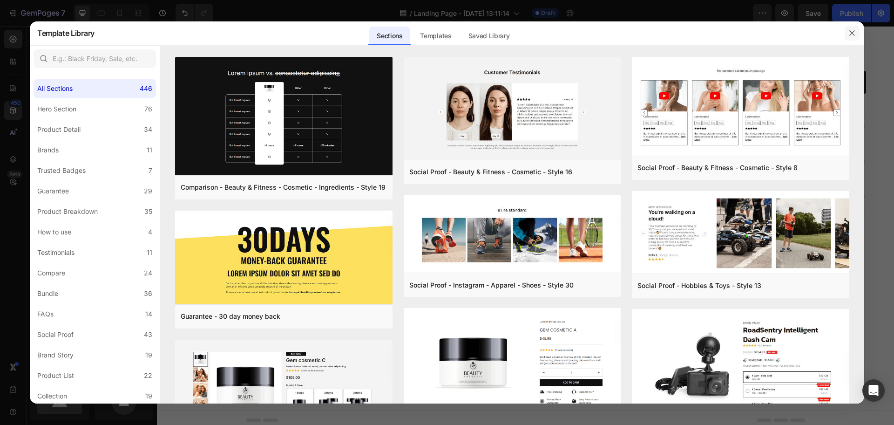
click at [715, 35] on button "button" at bounding box center [852, 33] width 15 height 15
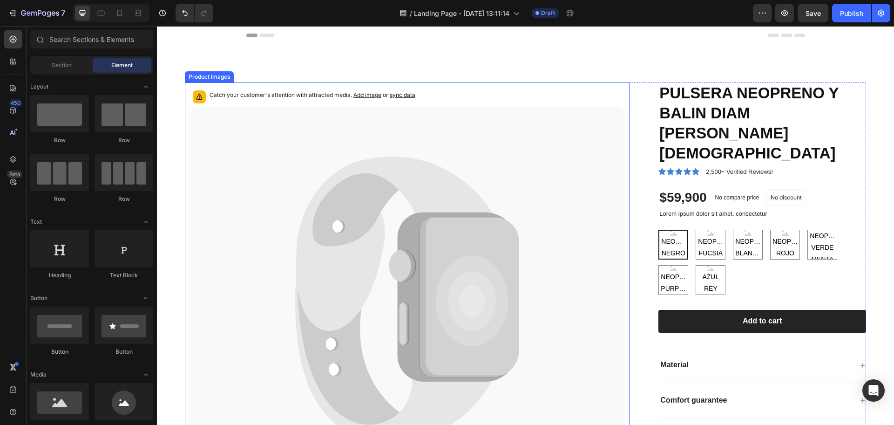
click at [205, 99] on div at bounding box center [199, 96] width 13 height 13
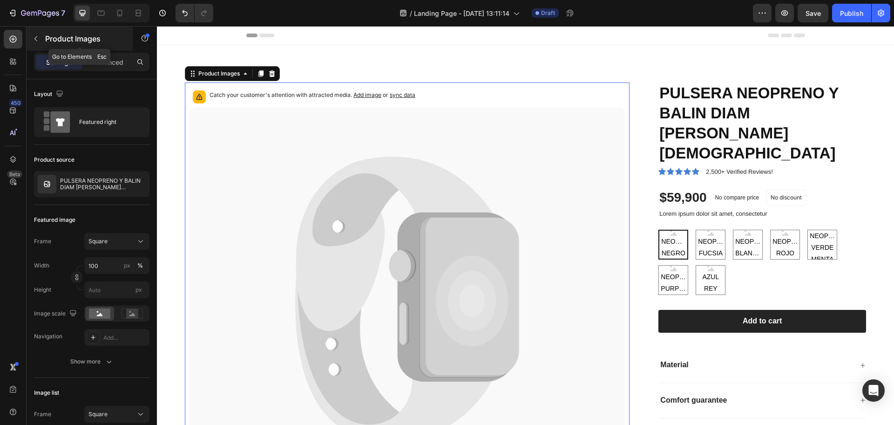
click at [36, 41] on icon "button" at bounding box center [35, 38] width 7 height 7
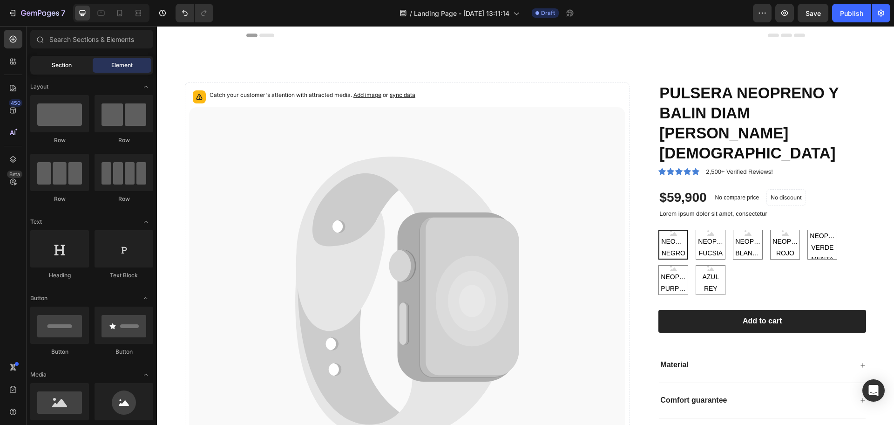
click at [66, 61] on span "Section" at bounding box center [62, 65] width 20 height 8
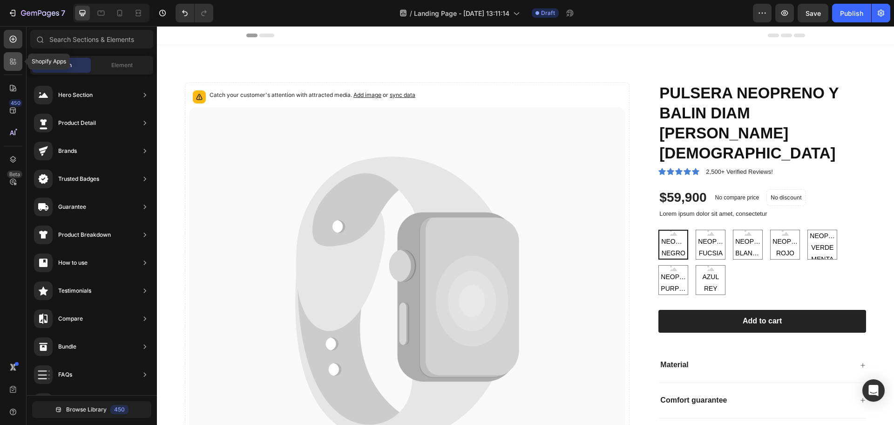
click at [17, 55] on div at bounding box center [13, 61] width 19 height 19
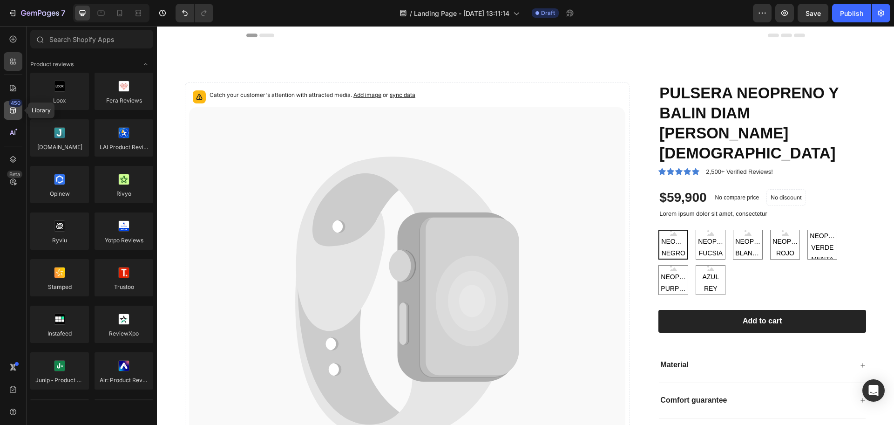
click at [16, 99] on div "450" at bounding box center [16, 102] width 14 height 7
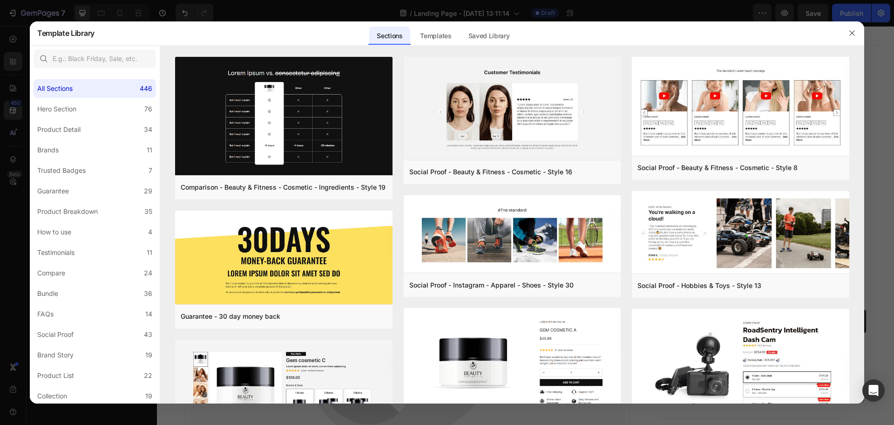
click at [5, 108] on div at bounding box center [447, 212] width 894 height 425
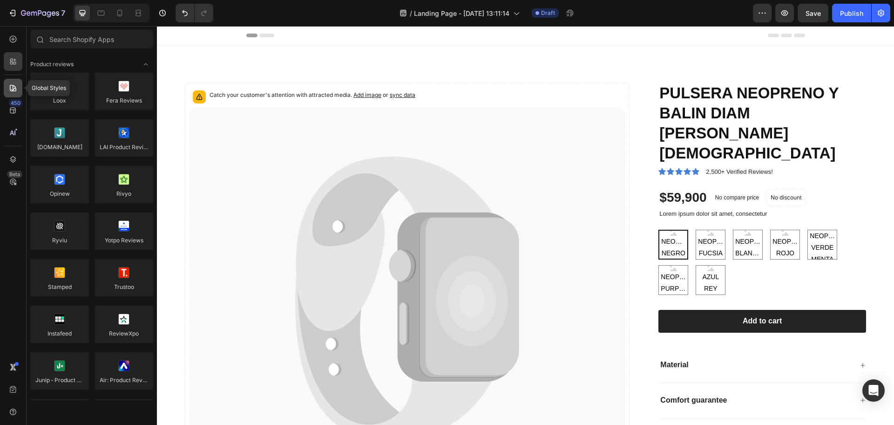
click at [18, 89] on div at bounding box center [13, 88] width 19 height 19
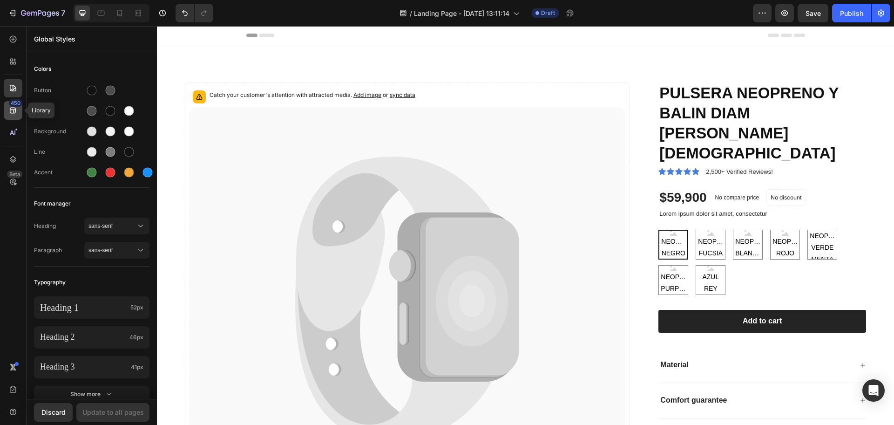
click at [11, 104] on div "450" at bounding box center [16, 102] width 14 height 7
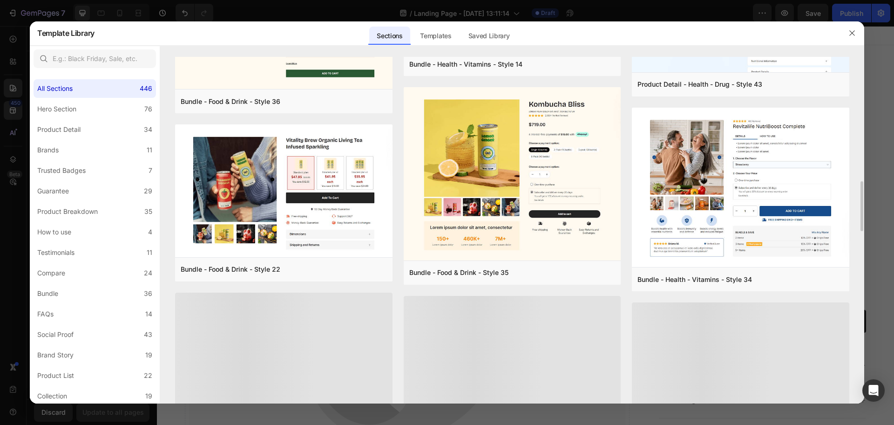
scroll to position [675, 0]
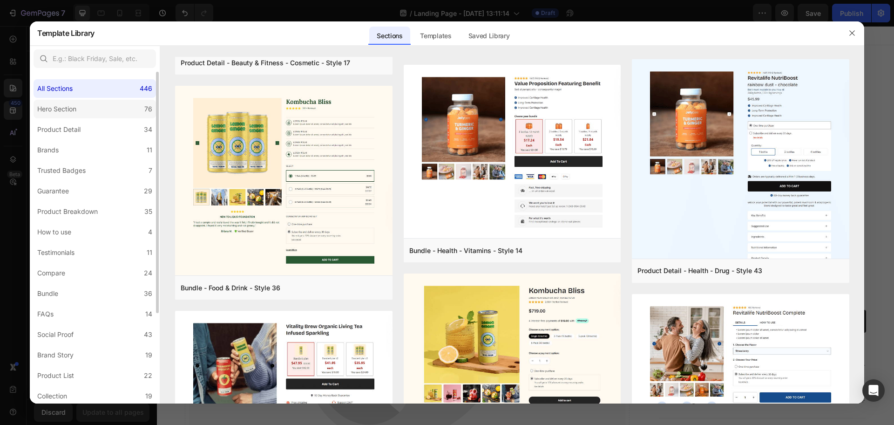
click at [90, 111] on label "Hero Section 76" at bounding box center [95, 109] width 123 height 19
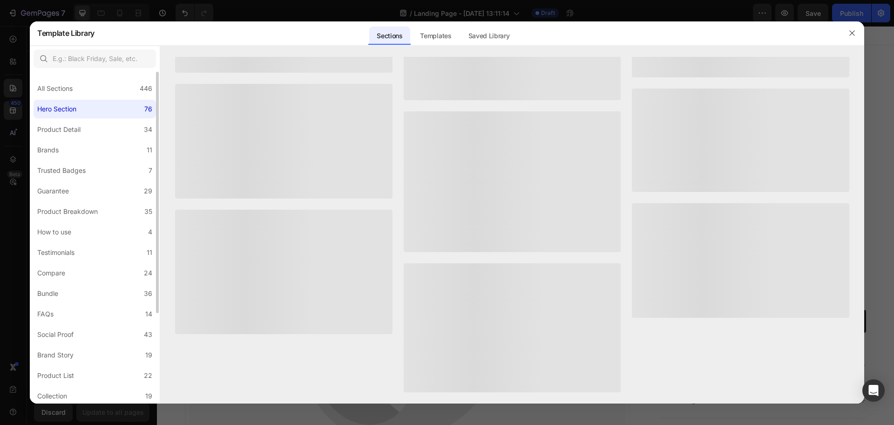
scroll to position [0, 0]
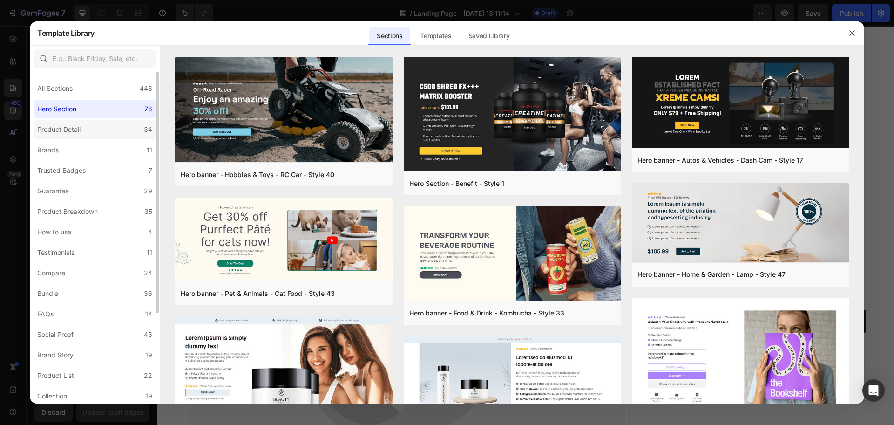
click at [101, 133] on label "Product Detail 34" at bounding box center [95, 129] width 123 height 19
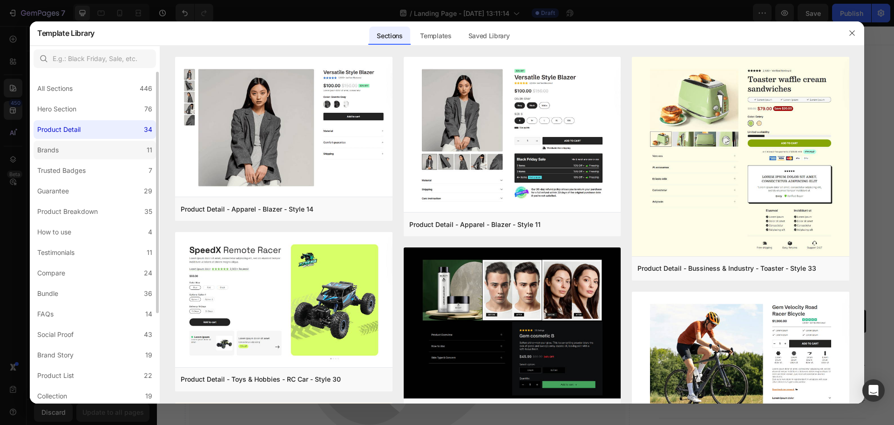
click at [101, 153] on label "Brands 11" at bounding box center [95, 150] width 123 height 19
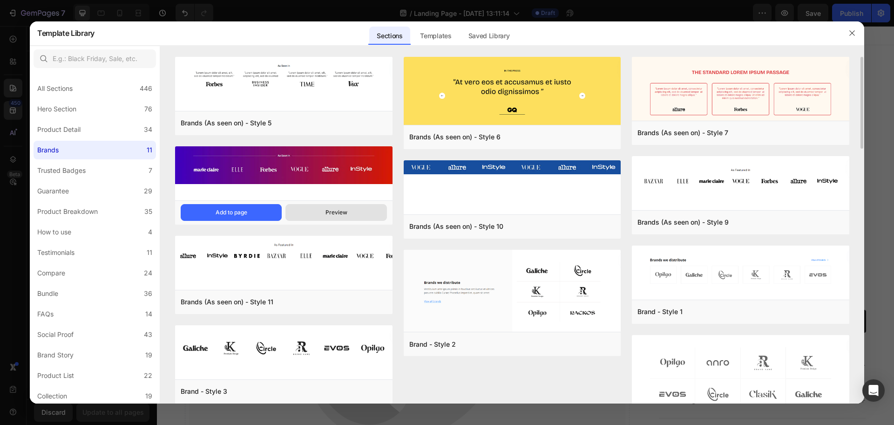
scroll to position [52, 0]
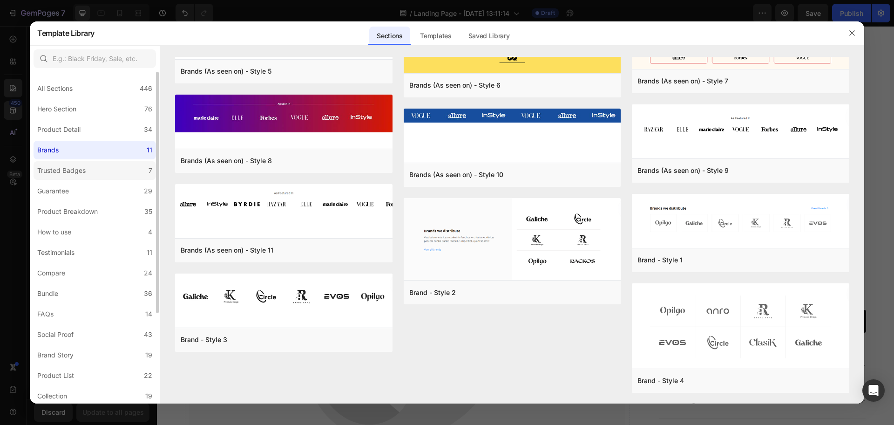
click at [70, 171] on div "Trusted Badges" at bounding box center [61, 170] width 48 height 11
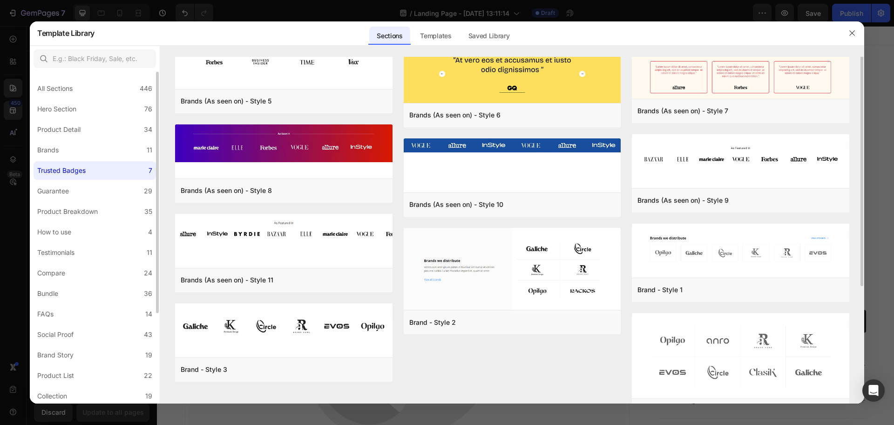
scroll to position [0, 0]
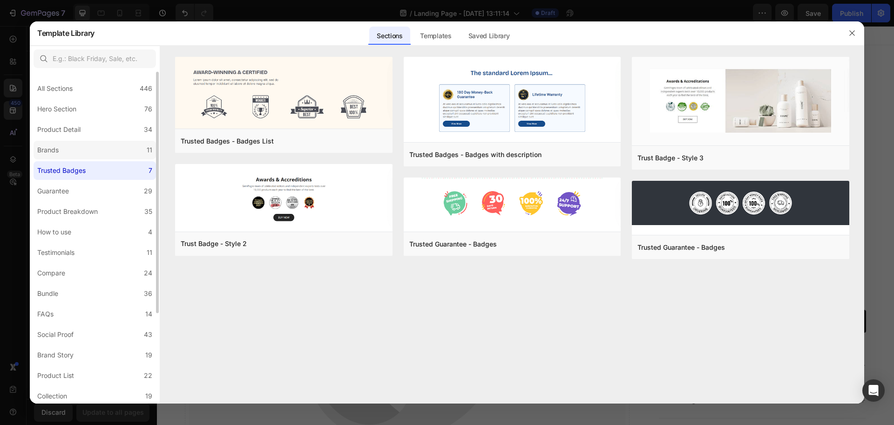
click at [76, 152] on label "Brands 11" at bounding box center [95, 150] width 123 height 19
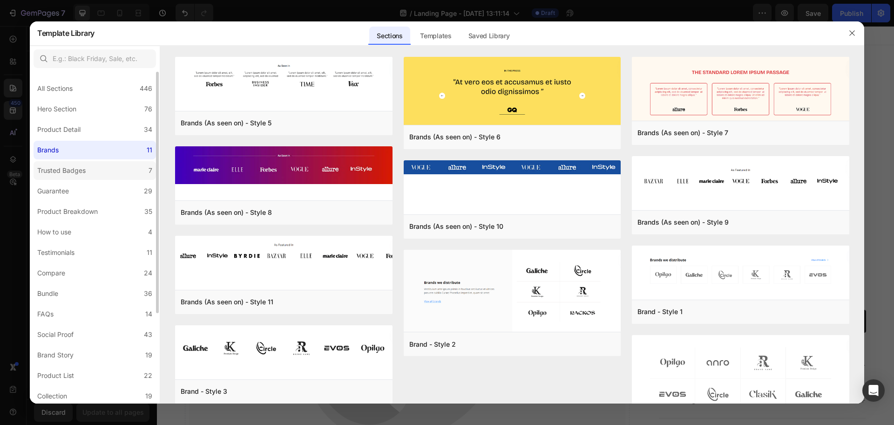
click at [82, 175] on div "Trusted Badges" at bounding box center [61, 170] width 48 height 11
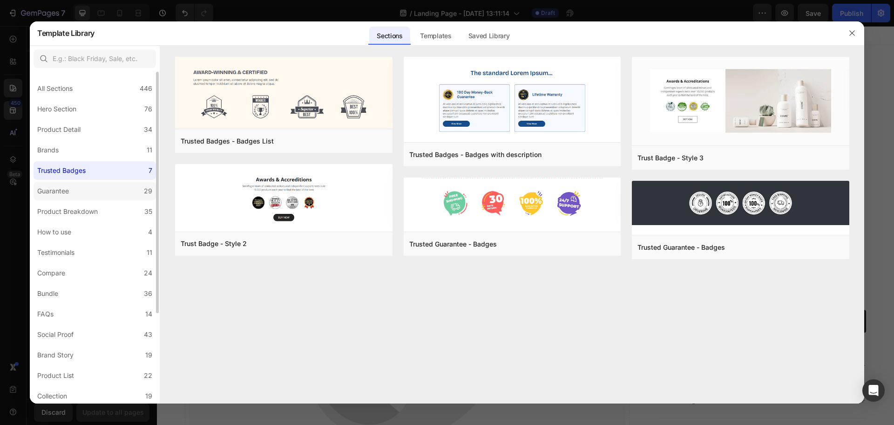
click at [103, 187] on label "Guarantee 29" at bounding box center [95, 191] width 123 height 19
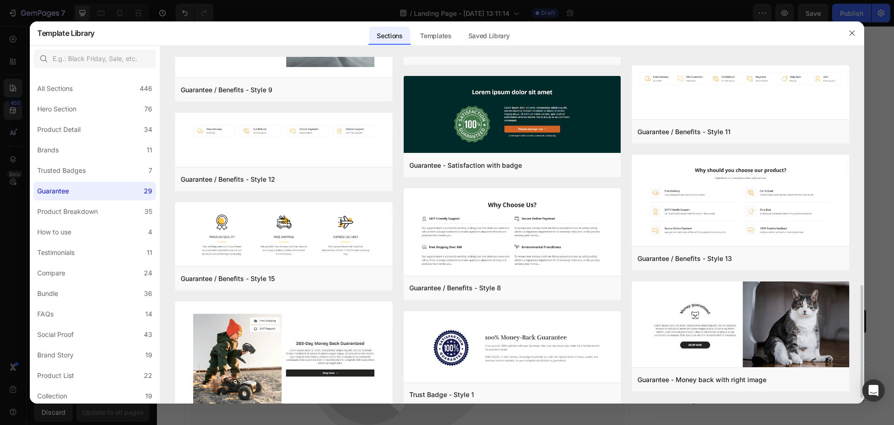
scroll to position [721, 0]
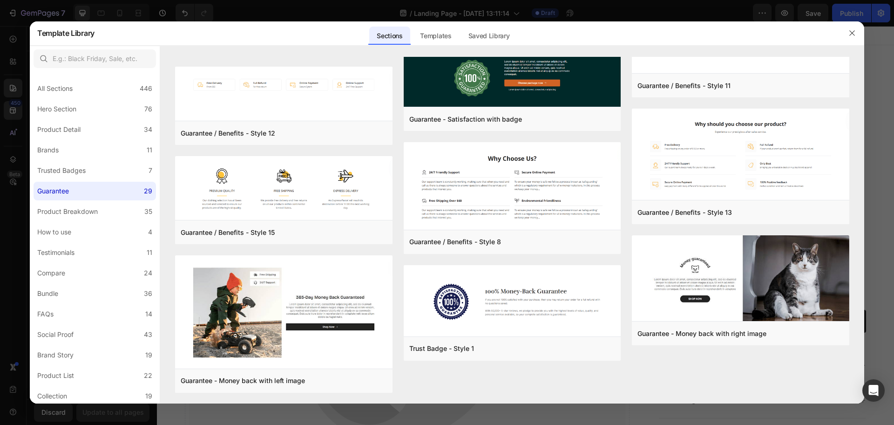
click at [715, 45] on div at bounding box center [447, 212] width 894 height 425
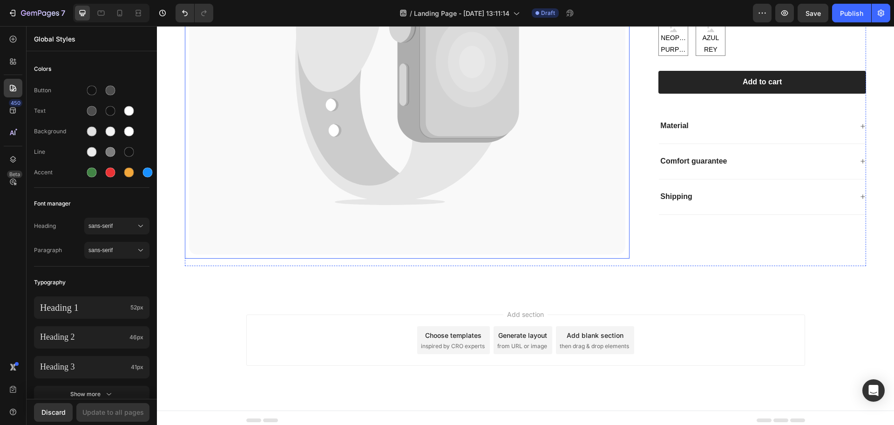
scroll to position [0, 0]
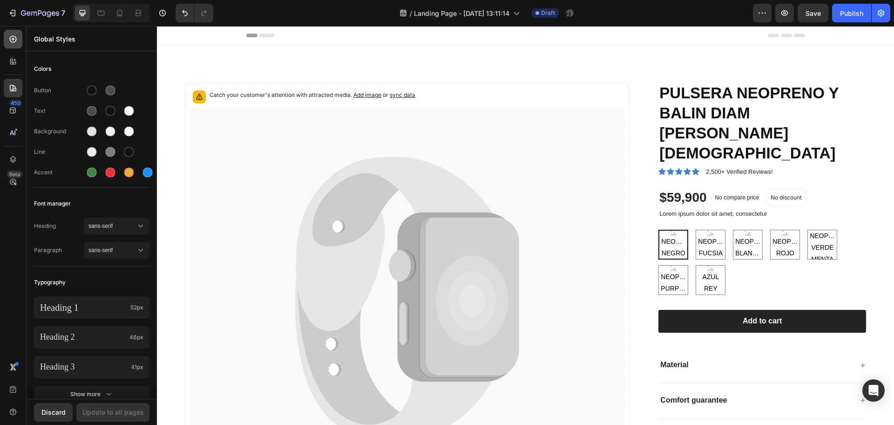
drag, startPoint x: 14, startPoint y: 50, endPoint x: 14, endPoint y: 42, distance: 7.9
click at [14, 42] on div "450 Beta" at bounding box center [13, 194] width 19 height 328
click at [14, 42] on icon at bounding box center [12, 38] width 9 height 9
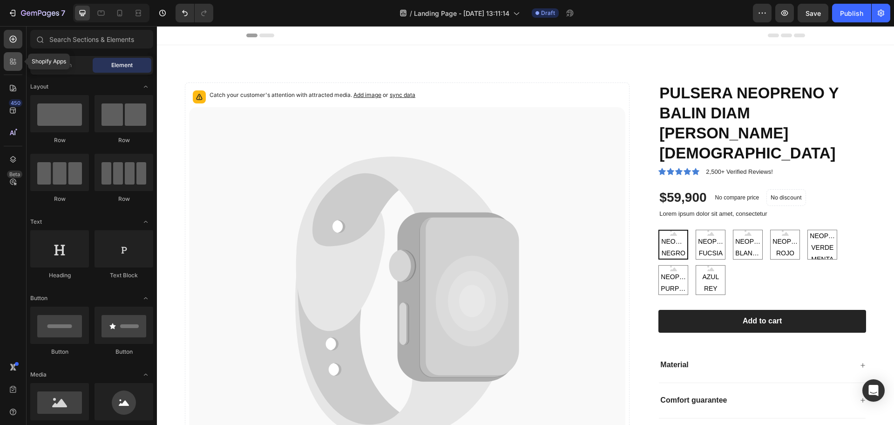
click at [8, 55] on div at bounding box center [13, 61] width 19 height 19
